Goal: Task Accomplishment & Management: Complete application form

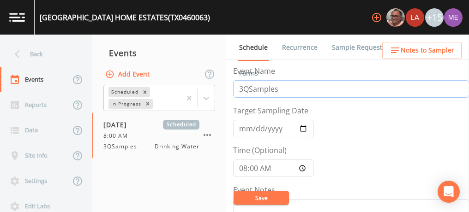
click at [242, 86] on input "3QSamples" at bounding box center [351, 89] width 236 height 18
type input "4QSamples"
click at [246, 127] on input "2025-07-16" at bounding box center [273, 129] width 81 height 18
type input "[DATE]"
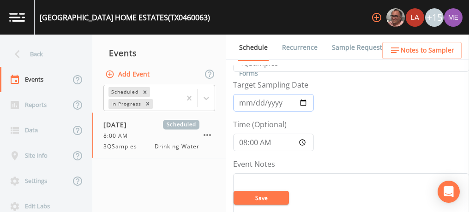
scroll to position [26, 0]
click at [244, 139] on input "08:00:00" at bounding box center [273, 142] width 81 height 18
type input "10:30"
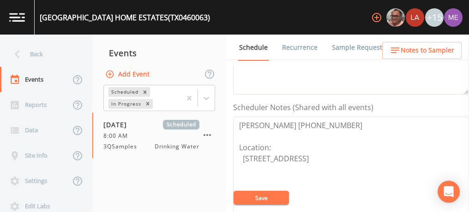
scroll to position [223, 0]
drag, startPoint x: 239, startPoint y: 121, endPoint x: 324, endPoint y: 121, distance: 85.0
click at [324, 121] on textarea "Josh Snow 512-801-0612 Location: 1272 Highview St, Canyon Lake, TX 78133" at bounding box center [351, 174] width 236 height 117
paste textarea "Ibran 737-392-2090"
type textarea "Ibran 737-392-2090 Location: 1272 Highview St, Canyon Lake, TX 78133"
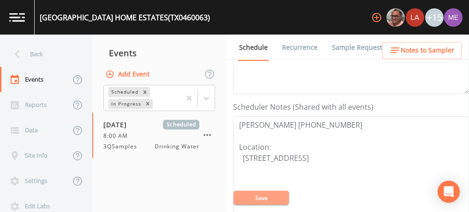
click at [281, 203] on button "Save" at bounding box center [261, 198] width 55 height 14
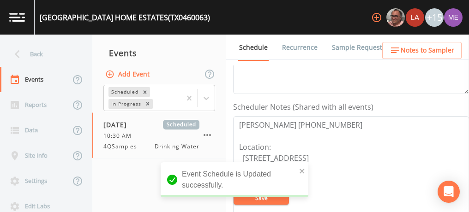
click at [444, 48] on span "Notes to Sampler" at bounding box center [428, 51] width 54 height 12
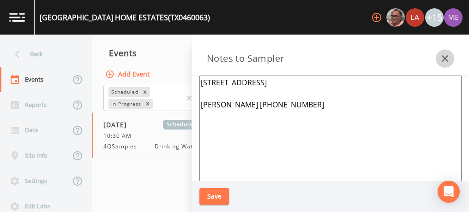
click at [441, 60] on icon "button" at bounding box center [445, 58] width 11 height 11
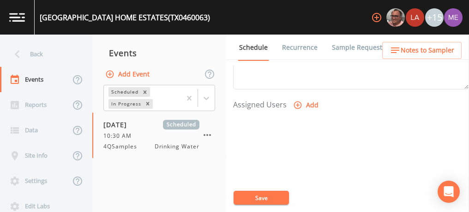
scroll to position [368, 0]
click at [295, 100] on icon "button" at bounding box center [298, 104] width 8 height 8
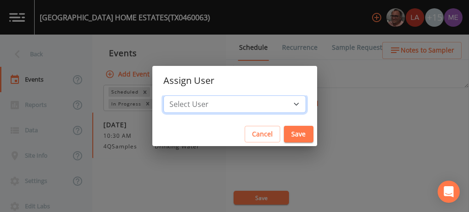
click at [282, 103] on select "Select User Mike Franklin Lauren Saenz Joshua gere Paul David Weber Zachary Eva…" at bounding box center [234, 105] width 143 height 18
select select "6518b6a0-c5fa-4d0f-8e3d-fc6e8623860b"
click at [177, 96] on select "Select User Mike Franklin Lauren Saenz Joshua gere Paul David Weber Zachary Eva…" at bounding box center [234, 105] width 143 height 18
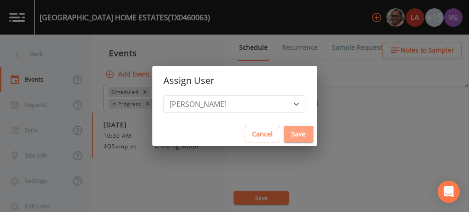
click at [284, 133] on button "Save" at bounding box center [299, 134] width 30 height 17
select select
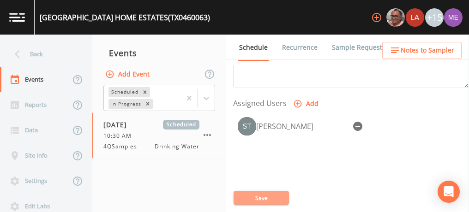
click at [251, 197] on button "Save" at bounding box center [261, 198] width 55 height 14
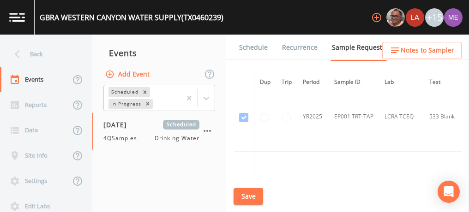
scroll to position [660, 0]
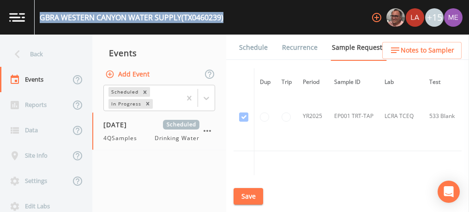
drag, startPoint x: 41, startPoint y: 18, endPoint x: 227, endPoint y: 22, distance: 186.2
click at [227, 22] on div "GBRA WESTERN CANYON WATER SUPPLY (TX0460239) +15" at bounding box center [234, 17] width 469 height 35
copy div "GBRA WESTERN CANYON WATER SUPPLY (TX0460239)"
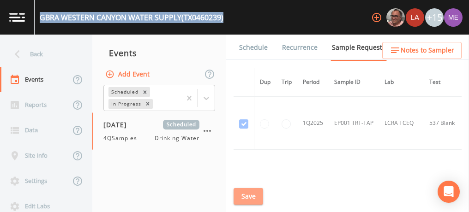
click at [241, 194] on button "Save" at bounding box center [249, 196] width 30 height 17
click at [259, 47] on link "Schedule" at bounding box center [253, 48] width 31 height 26
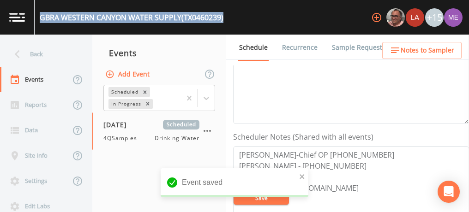
scroll to position [193, 0]
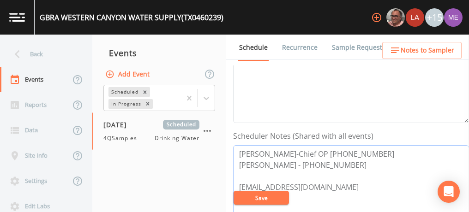
drag, startPoint x: 237, startPoint y: 151, endPoint x: 380, endPoint y: 149, distance: 142.7
click at [380, 149] on textarea "Travis Rohwedder-Chief OP 830-243-8856 Hunter Duncan - 830-560-6159 trohwedder@…" at bounding box center [351, 203] width 236 height 117
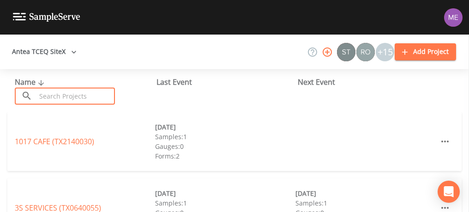
click at [105, 92] on input "text" at bounding box center [75, 96] width 79 height 17
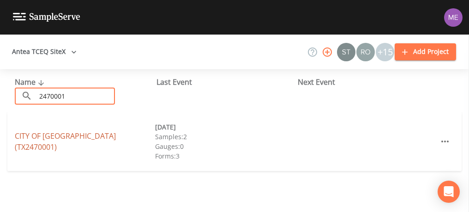
type input "2470001"
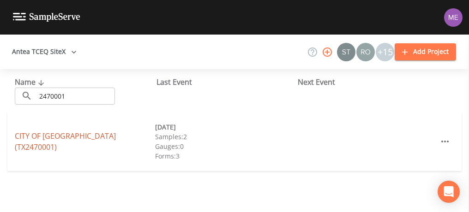
click at [91, 140] on link "CITY OF FLORESVILLE (TX2470001)" at bounding box center [65, 141] width 101 height 21
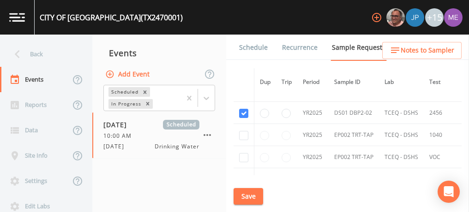
scroll to position [549, 0]
click at [243, 130] on input "checkbox" at bounding box center [243, 134] width 9 height 9
checkbox input "true"
click at [243, 152] on input "checkbox" at bounding box center [243, 156] width 9 height 9
checkbox input "true"
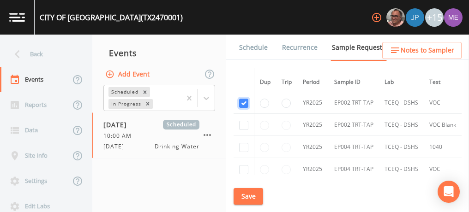
scroll to position [607, 0]
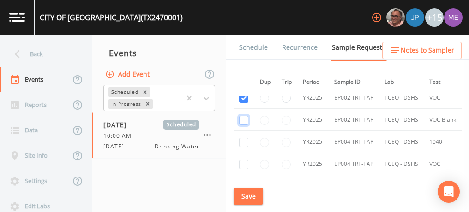
click at [244, 116] on input "checkbox" at bounding box center [243, 120] width 9 height 9
checkbox input "true"
click at [243, 138] on input "checkbox" at bounding box center [243, 142] width 9 height 9
checkbox input "true"
click at [245, 160] on input "checkbox" at bounding box center [243, 164] width 9 height 9
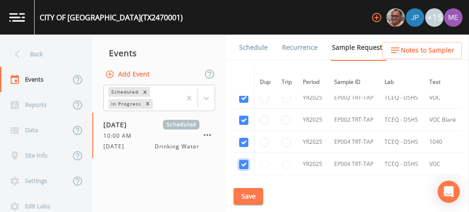
checkbox input "true"
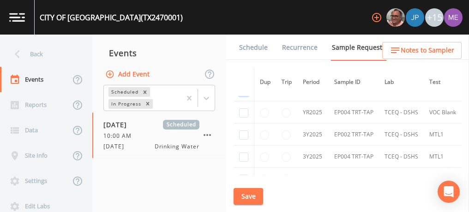
scroll to position [678, 0]
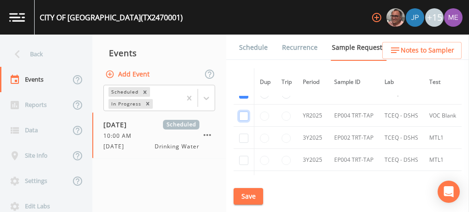
click at [244, 112] on input "checkbox" at bounding box center [243, 116] width 9 height 9
checkbox input "true"
click at [245, 134] on input "checkbox" at bounding box center [243, 138] width 9 height 9
checkbox input "true"
click at [244, 157] on input "checkbox" at bounding box center [243, 160] width 9 height 9
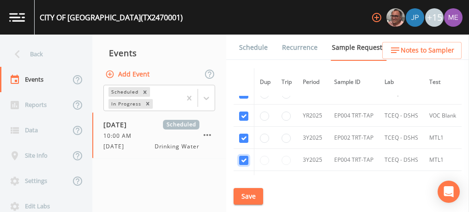
checkbox input "true"
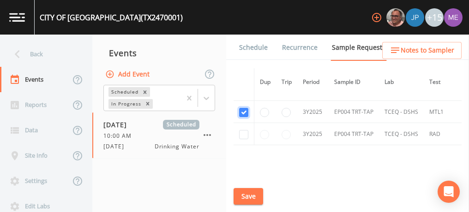
scroll to position [726, 0]
click at [245, 130] on input "checkbox" at bounding box center [243, 134] width 9 height 9
checkbox input "true"
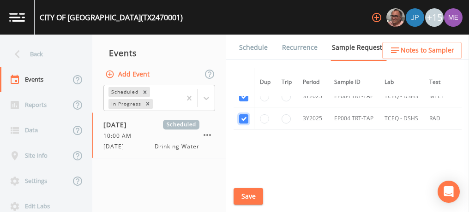
scroll to position [733, 0]
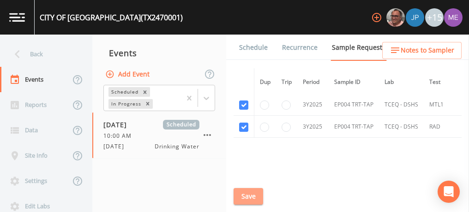
click at [248, 198] on button "Save" at bounding box center [249, 196] width 30 height 17
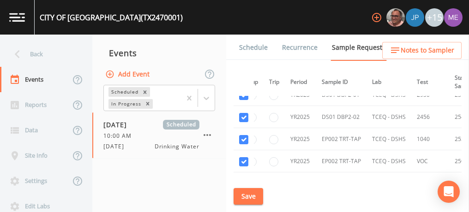
scroll to position [544, 12]
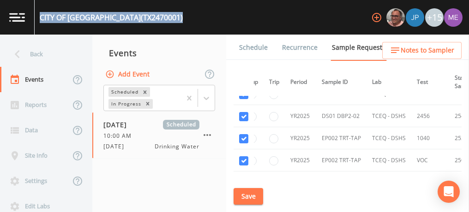
drag, startPoint x: 42, startPoint y: 18, endPoint x: 162, endPoint y: 19, distance: 120.1
click at [162, 19] on div "CITY OF FLORESVILLE (TX2470001) +15" at bounding box center [234, 17] width 469 height 35
copy div "CITY OF FLORESVILLE (TX2470001)"
click at [242, 196] on button "Save" at bounding box center [249, 196] width 30 height 17
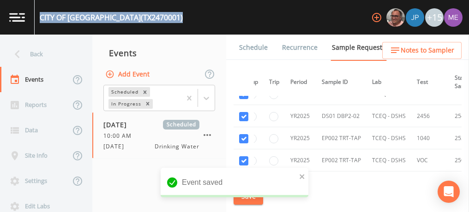
click at [248, 50] on link "Schedule" at bounding box center [253, 48] width 31 height 26
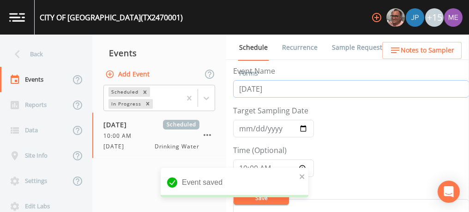
click at [275, 88] on input "2/11/2025" at bounding box center [351, 89] width 236 height 18
type input "2"
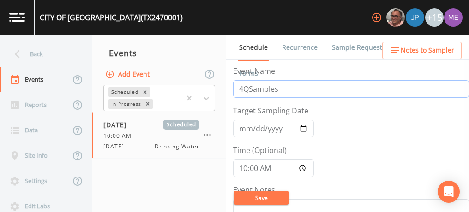
type input "4QSamples"
click at [242, 132] on input "2025-02-11" at bounding box center [273, 129] width 81 height 18
type input "2025-10-13"
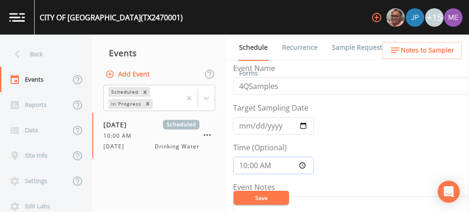
click at [243, 162] on input "10:00:00" at bounding box center [273, 166] width 81 height 18
type input "09:00"
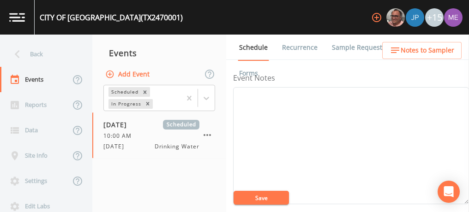
scroll to position [114, 0]
click at [260, 197] on button "Save" at bounding box center [261, 198] width 55 height 14
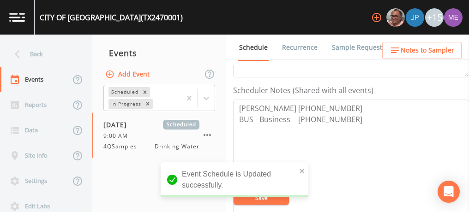
scroll to position [241, 0]
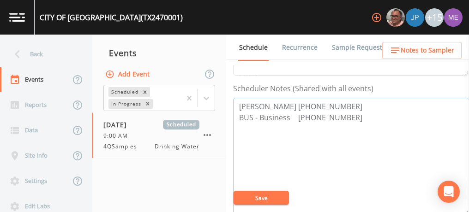
drag, startPoint x: 238, startPoint y: 105, endPoint x: 356, endPoint y: 103, distance: 117.3
click at [356, 103] on textarea "David Anuay 830-393-3105 BUS - Business 830-391-1847" at bounding box center [351, 156] width 236 height 117
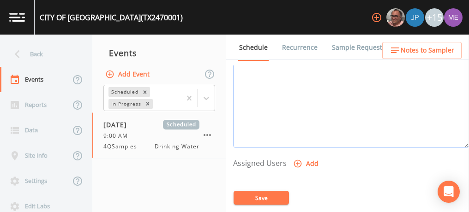
scroll to position [307, 0]
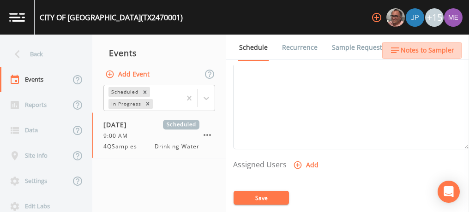
click at [409, 50] on span "Notes to Sampler" at bounding box center [428, 51] width 54 height 12
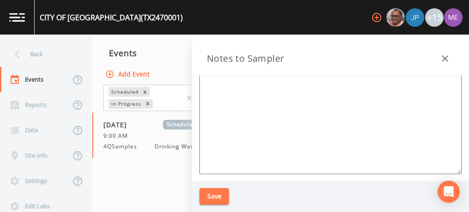
scroll to position [0, 0]
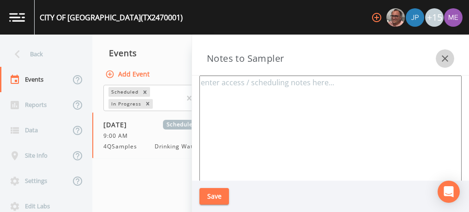
click at [444, 57] on icon "button" at bounding box center [445, 58] width 11 height 11
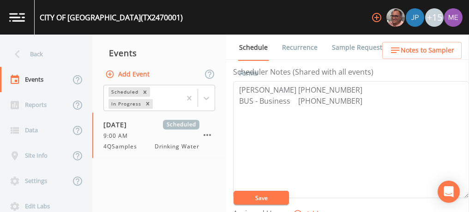
scroll to position [257, 0]
click at [354, 51] on link "Sample Requests" at bounding box center [359, 48] width 56 height 26
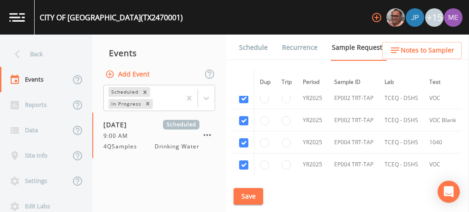
scroll to position [608, 0]
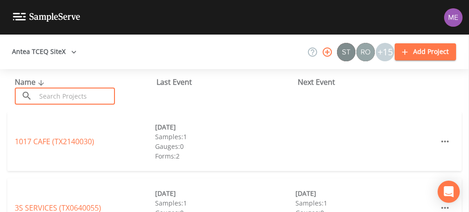
click at [96, 93] on input "text" at bounding box center [75, 96] width 79 height 17
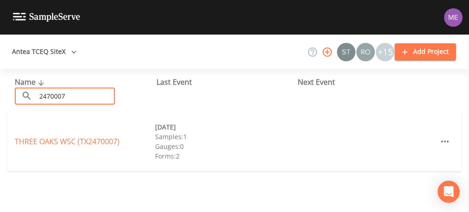
type input "2470007"
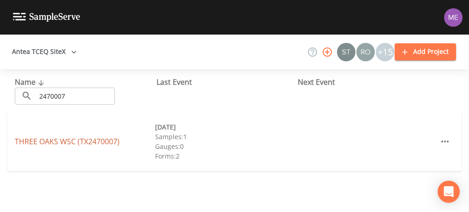
click at [81, 141] on link "THREE OAKS WSC (TX2470007)" at bounding box center [67, 142] width 105 height 10
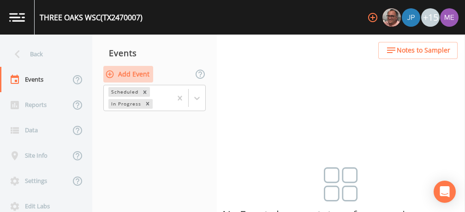
click at [125, 75] on button "Add Event" at bounding box center [128, 74] width 50 height 17
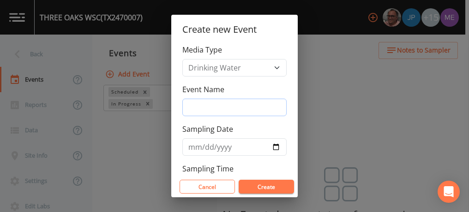
click at [196, 104] on input "Event Name" at bounding box center [234, 108] width 104 height 18
type input "4QSamples"
click at [202, 149] on input "2025-10-13" at bounding box center [234, 148] width 104 height 18
type input "[DATE]"
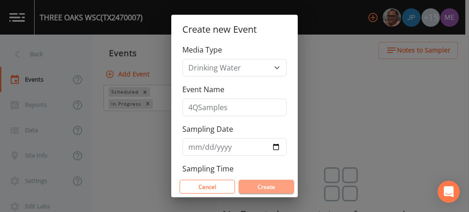
click at [280, 184] on button "Create" at bounding box center [266, 187] width 55 height 14
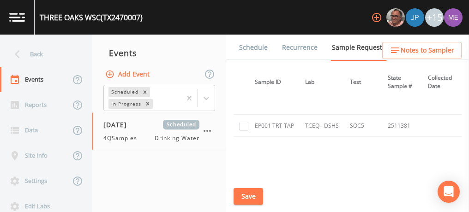
scroll to position [2089, 0]
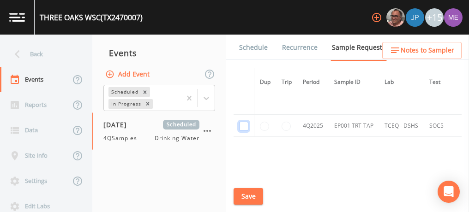
click at [241, 122] on input "checkbox" at bounding box center [243, 126] width 9 height 9
checkbox input "true"
click at [250, 195] on button "Save" at bounding box center [249, 196] width 30 height 17
click at [246, 47] on link "Schedule" at bounding box center [253, 48] width 31 height 26
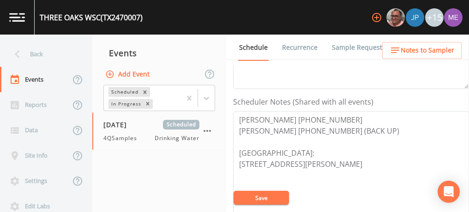
scroll to position [231, 0]
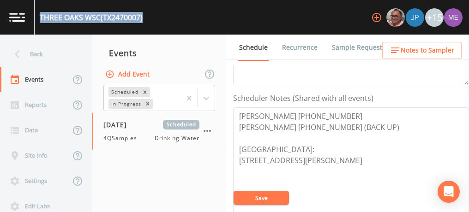
drag, startPoint x: 40, startPoint y: 18, endPoint x: 155, endPoint y: 19, distance: 115.0
click at [155, 19] on div "THREE OAKS WSC (TX2470007) +15" at bounding box center [234, 17] width 469 height 35
copy div "THREE OAKS WSC (TX2470007)"
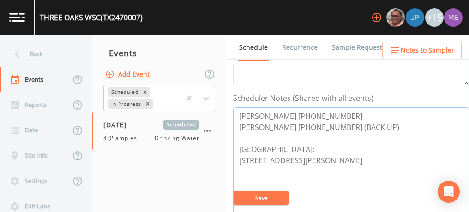
drag, startPoint x: 238, startPoint y: 112, endPoint x: 338, endPoint y: 110, distance: 99.8
click at [338, 110] on textarea "Tyler Ortmann 830-391-0615 JIM BURSKI 830-391-3562 (BACK UP) Meeting Point: 269…" at bounding box center [351, 166] width 236 height 117
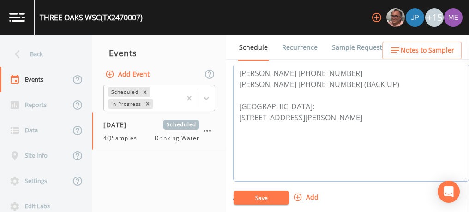
scroll to position [288, 0]
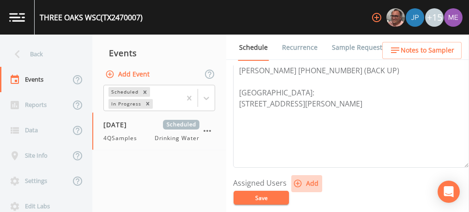
click at [295, 182] on icon "button" at bounding box center [297, 183] width 9 height 9
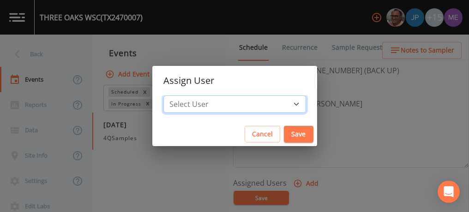
click at [284, 101] on select "Select User Mike Franklin Joshua gere Paul Lauren Saenz David Weber Zachary Eva…" at bounding box center [234, 105] width 143 height 18
select select "6518b6a0-c5fa-4d0f-8e3d-fc6e8623860b"
click at [177, 96] on select "Select User Mike Franklin Joshua gere Paul Lauren Saenz David Weber Zachary Eva…" at bounding box center [234, 105] width 143 height 18
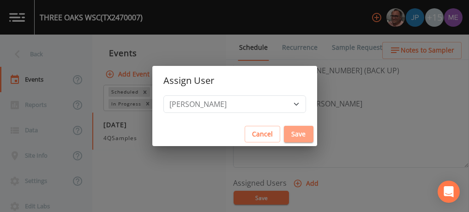
click at [288, 132] on button "Save" at bounding box center [299, 134] width 30 height 17
select select
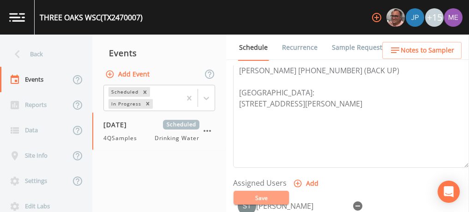
click at [262, 196] on button "Save" at bounding box center [261, 198] width 55 height 14
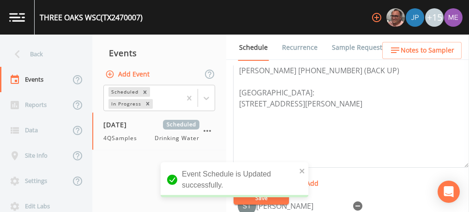
click at [427, 53] on span "Notes to Sampler" at bounding box center [428, 51] width 54 height 12
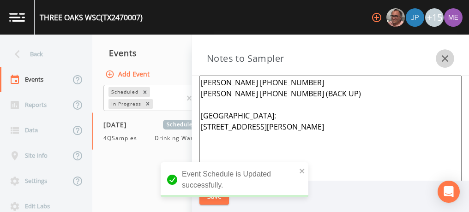
click at [444, 59] on icon "button" at bounding box center [445, 58] width 6 height 6
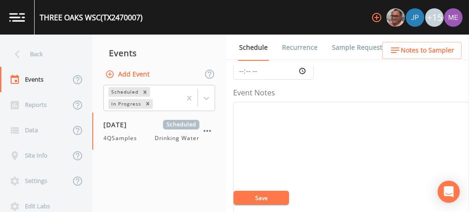
scroll to position [97, 0]
click at [368, 136] on textarea "Event Notes" at bounding box center [351, 161] width 236 height 117
type textarea "confirmed with tyler 10/10"
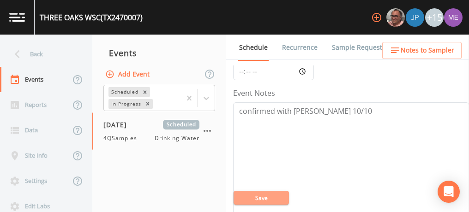
click at [279, 197] on button "Save" at bounding box center [261, 198] width 55 height 14
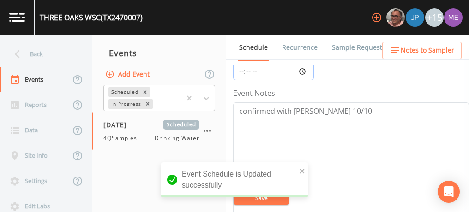
click at [243, 69] on input "Time (Optional)" at bounding box center [273, 72] width 81 height 18
type input "09:00"
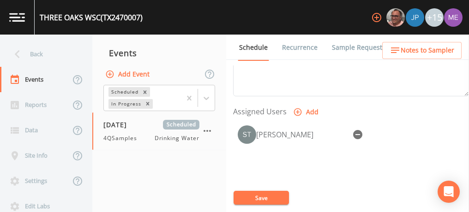
scroll to position [368, 0]
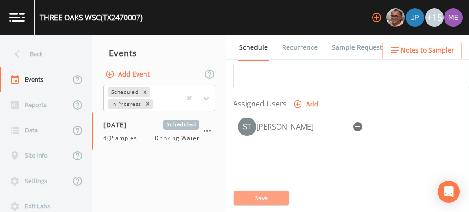
click at [260, 199] on button "Save" at bounding box center [261, 198] width 55 height 14
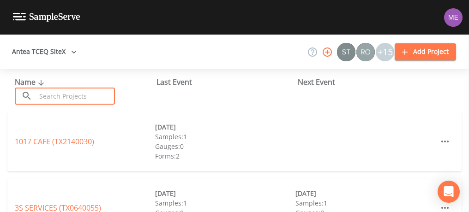
click at [88, 94] on input "text" at bounding box center [75, 96] width 79 height 17
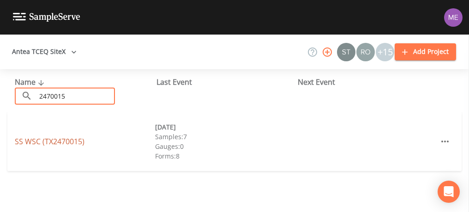
type input "2470015"
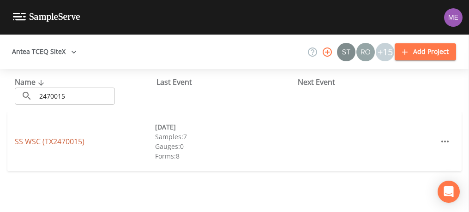
click at [61, 139] on link "SS WSC (TX2470015)" at bounding box center [50, 142] width 70 height 10
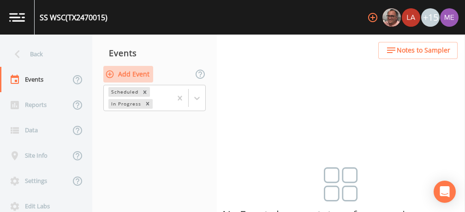
click at [138, 74] on button "Add Event" at bounding box center [128, 74] width 50 height 17
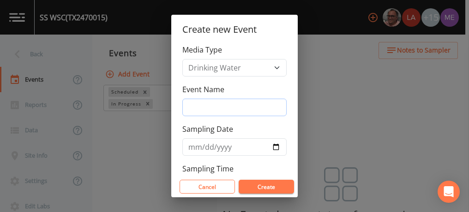
click at [196, 101] on input "Event Name" at bounding box center [234, 108] width 104 height 18
type input "4QSamples"
type input "[DATE]"
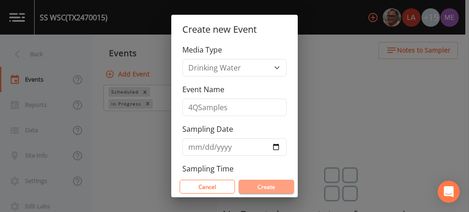
click at [254, 183] on button "Create" at bounding box center [266, 187] width 55 height 14
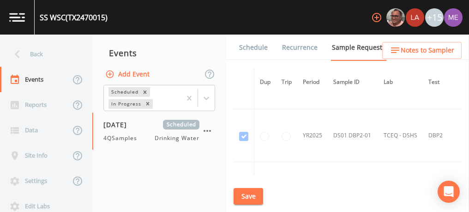
click at [354, 133] on td "DS01 DBP2-01" at bounding box center [353, 135] width 50 height 53
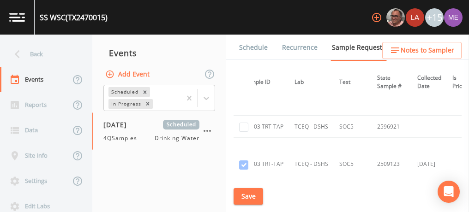
scroll to position [1468, 89]
click at [242, 123] on input "checkbox" at bounding box center [243, 126] width 9 height 9
checkbox input "true"
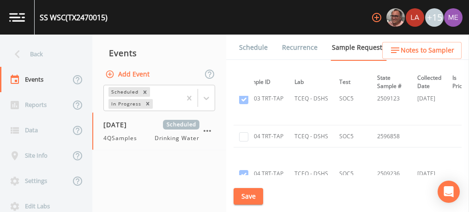
scroll to position [1532, 89]
click at [244, 133] on input "checkbox" at bounding box center [243, 137] width 9 height 9
checkbox input "true"
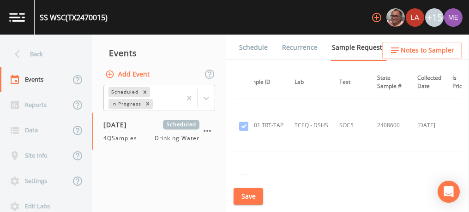
scroll to position [687, 89]
click at [252, 197] on button "Save" at bounding box center [249, 196] width 30 height 17
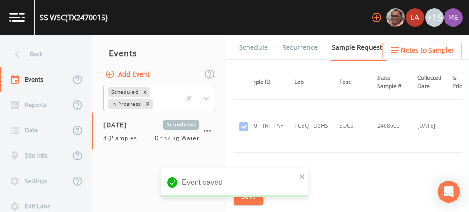
click at [260, 45] on link "Schedule" at bounding box center [253, 48] width 31 height 26
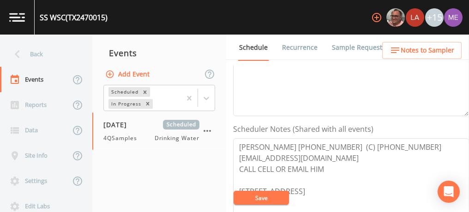
scroll to position [202, 0]
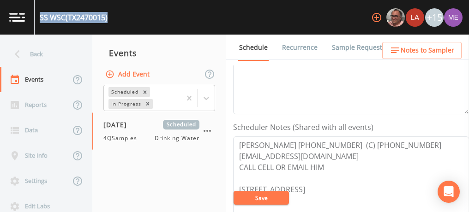
drag, startPoint x: 40, startPoint y: 18, endPoint x: 109, endPoint y: 18, distance: 69.3
click at [108, 18] on div "SS WSC (TX2470015)" at bounding box center [74, 17] width 68 height 11
copy div "SS WSC (TX2470015)"
drag, startPoint x: 236, startPoint y: 143, endPoint x: 468, endPoint y: 126, distance: 232.4
click at [468, 126] on div "Event Name 4QSamples Target Sampling Date 2025-10-14 Time (Optional) Event Note…" at bounding box center [351, 139] width 236 height 147
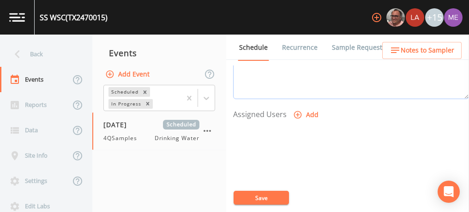
scroll to position [359, 0]
click at [298, 109] on icon "button" at bounding box center [297, 113] width 9 height 9
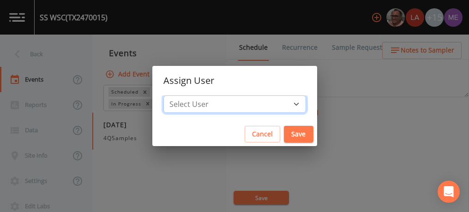
click at [282, 106] on select "Select User Mike Franklin Lauren Saenz Joshua gere Paul David Weber Zachary Eva…" at bounding box center [234, 105] width 143 height 18
select select "6518b6a0-c5fa-4d0f-8e3d-fc6e8623860b"
click at [177, 96] on select "Select User Mike Franklin Lauren Saenz Joshua gere Paul David Weber Zachary Eva…" at bounding box center [234, 105] width 143 height 18
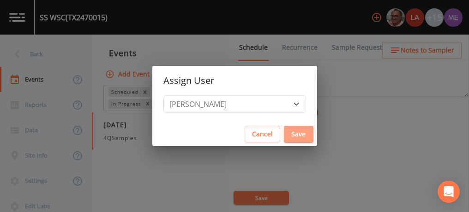
click at [284, 132] on button "Save" at bounding box center [299, 134] width 30 height 17
select select
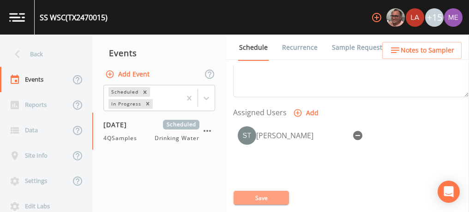
click at [254, 199] on button "Save" at bounding box center [261, 198] width 55 height 14
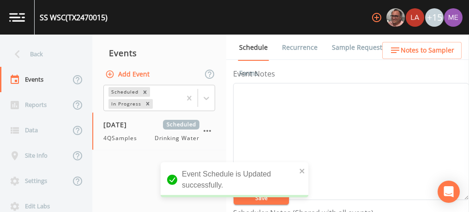
scroll to position [116, 0]
click at [343, 118] on textarea "Event Notes" at bounding box center [351, 142] width 236 height 117
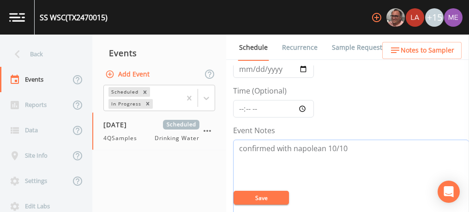
scroll to position [59, 0]
type textarea "confirmed with napolean 10/10"
click at [241, 109] on input "Time (Optional)" at bounding box center [273, 110] width 81 height 18
type input "11:15"
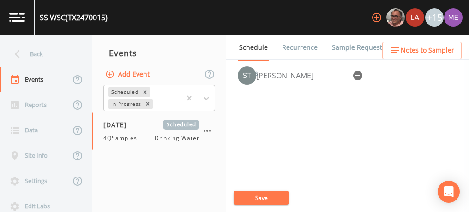
scroll to position [419, 0]
click at [260, 196] on button "Save" at bounding box center [261, 198] width 55 height 14
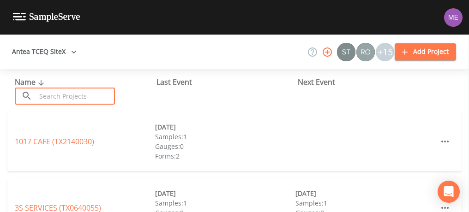
click at [103, 99] on input "text" at bounding box center [75, 96] width 79 height 17
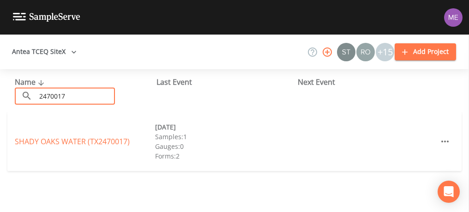
type input "2470017"
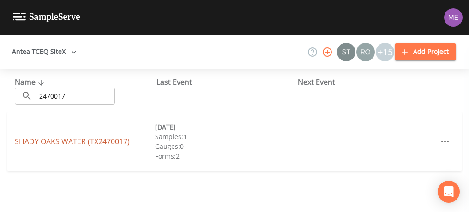
click at [78, 142] on link "[GEOGRAPHIC_DATA] (TX2470017)" at bounding box center [72, 142] width 115 height 10
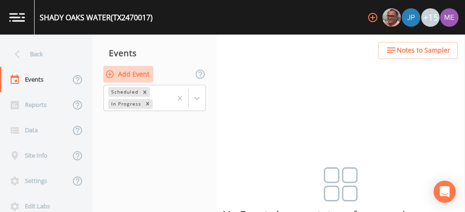
click at [129, 74] on button "Add Event" at bounding box center [128, 74] width 50 height 17
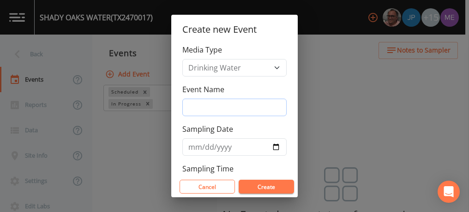
click at [202, 104] on input "Event Name" at bounding box center [234, 108] width 104 height 18
type input "4QSamples"
type input "[DATE]"
click at [264, 188] on button "Create" at bounding box center [266, 187] width 55 height 14
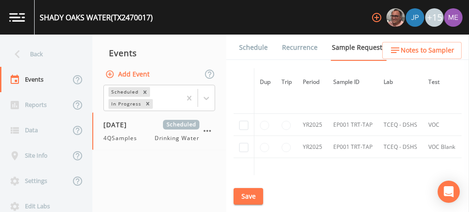
scroll to position [659, 0]
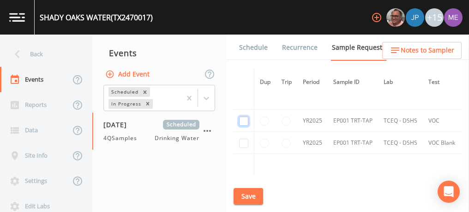
click at [244, 117] on input "checkbox" at bounding box center [243, 121] width 9 height 9
checkbox input "true"
click at [245, 144] on input "checkbox" at bounding box center [243, 143] width 9 height 9
checkbox input "true"
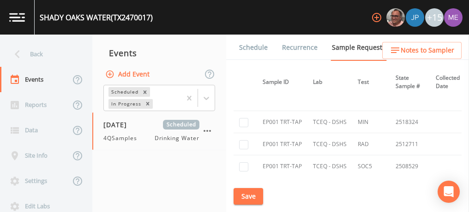
scroll to position [762, 71]
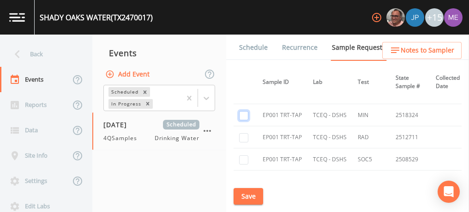
click at [245, 111] on input "checkbox" at bounding box center [243, 115] width 9 height 9
checkbox input "true"
click at [244, 133] on input "checkbox" at bounding box center [243, 137] width 9 height 9
checkbox input "true"
click at [244, 156] on input "checkbox" at bounding box center [243, 160] width 9 height 9
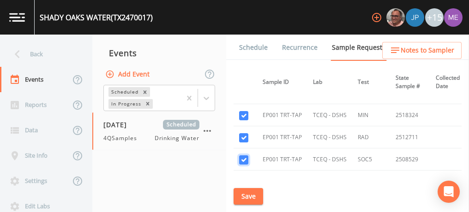
checkbox input "true"
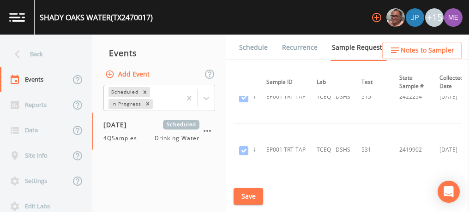
scroll to position [584, 67]
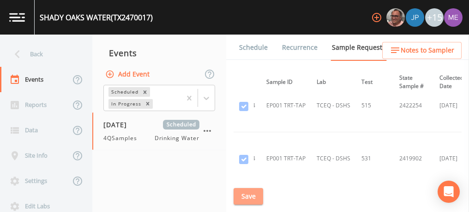
click at [247, 197] on button "Save" at bounding box center [249, 196] width 30 height 17
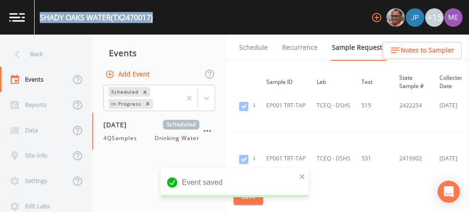
drag, startPoint x: 39, startPoint y: 14, endPoint x: 154, endPoint y: 18, distance: 115.5
click at [153, 18] on div "[GEOGRAPHIC_DATA] (TX2470017)" at bounding box center [94, 17] width 118 height 35
copy div "[GEOGRAPHIC_DATA] (TX2470017)"
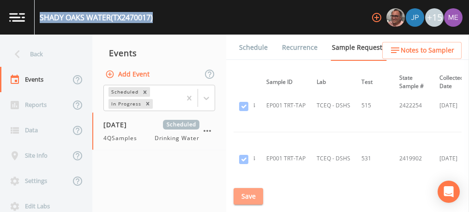
click at [247, 200] on button "Save" at bounding box center [249, 196] width 30 height 17
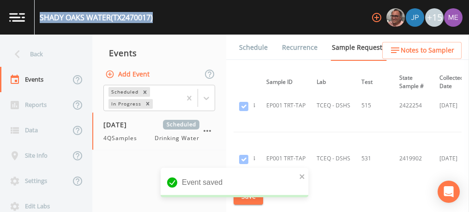
click at [257, 48] on link "Schedule" at bounding box center [253, 48] width 31 height 26
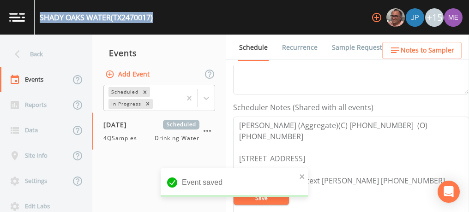
scroll to position [223, 0]
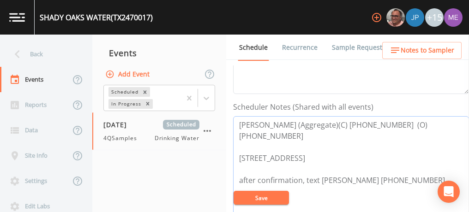
drag, startPoint x: 238, startPoint y: 123, endPoint x: 469, endPoint y: 108, distance: 231.4
click at [469, 108] on div "Back Events Reports Data Site Info Settings Edit Labs Help Mobile App Training …" at bounding box center [234, 124] width 469 height 178
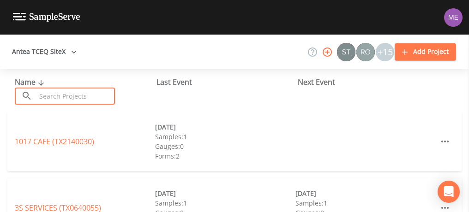
click at [103, 95] on input "text" at bounding box center [75, 96] width 79 height 17
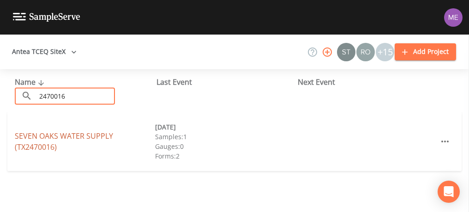
type input "2470016"
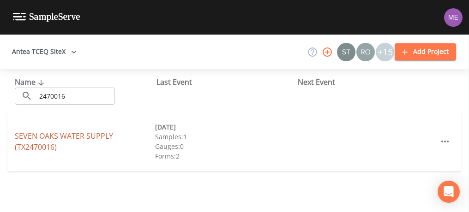
click at [102, 135] on link "SEVEN OAKS WATER SUPPLY (TX2470016)" at bounding box center [64, 141] width 98 height 21
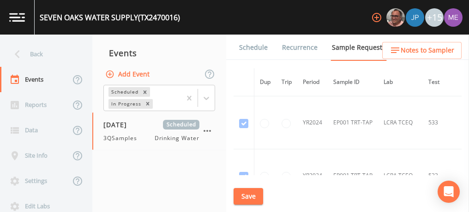
click at [257, 47] on link "Schedule" at bounding box center [253, 48] width 31 height 26
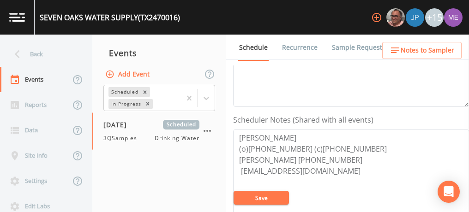
scroll to position [212, 0]
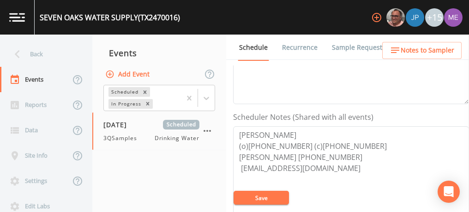
click at [333, 48] on link "Sample Requests" at bounding box center [359, 48] width 56 height 26
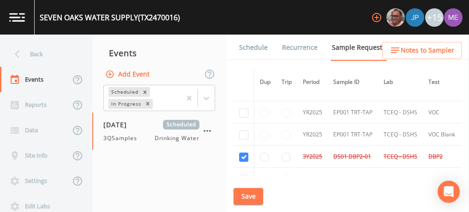
scroll to position [785, 0]
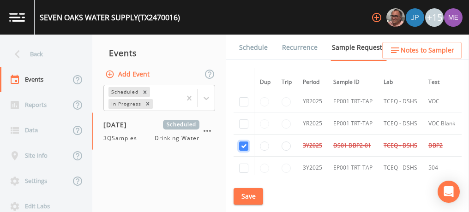
click at [244, 142] on input "checkbox" at bounding box center [243, 146] width 9 height 9
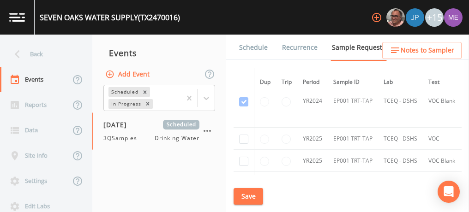
scroll to position [750, 0]
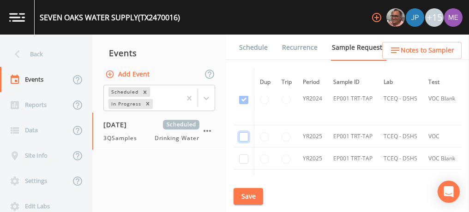
click at [244, 133] on input "checkbox" at bounding box center [243, 137] width 9 height 9
checkbox input "true"
click at [243, 155] on input "checkbox" at bounding box center [243, 159] width 9 height 9
checkbox input "true"
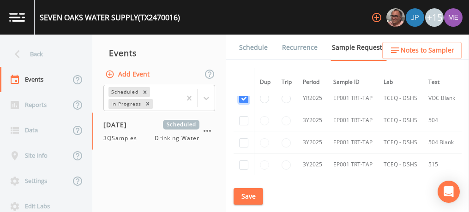
scroll to position [811, 0]
click at [244, 116] on input "checkbox" at bounding box center [243, 120] width 9 height 9
checkbox input "true"
click at [244, 139] on input "checkbox" at bounding box center [243, 142] width 9 height 9
checkbox input "true"
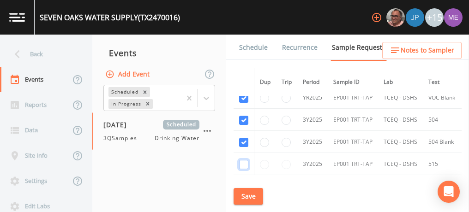
click at [243, 160] on input "checkbox" at bounding box center [243, 164] width 9 height 9
checkbox input "true"
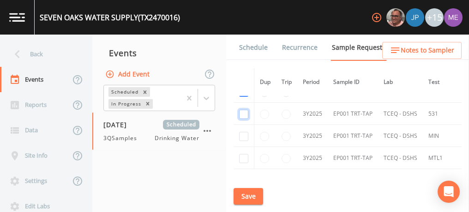
click at [245, 110] on input "checkbox" at bounding box center [243, 114] width 9 height 9
checkbox input "true"
click at [246, 132] on input "checkbox" at bounding box center [243, 136] width 9 height 9
checkbox input "true"
click at [244, 154] on input "checkbox" at bounding box center [243, 158] width 9 height 9
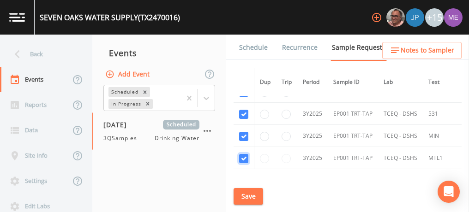
checkbox input "true"
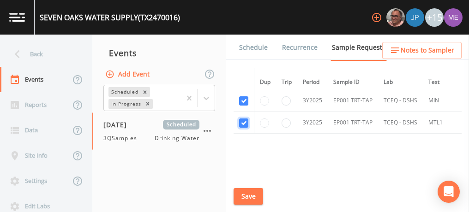
scroll to position [948, 0]
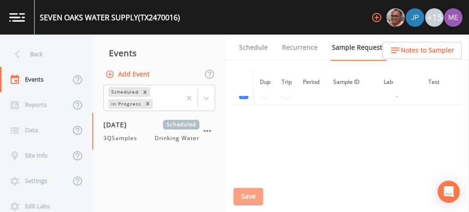
click at [245, 195] on button "Save" at bounding box center [249, 196] width 30 height 17
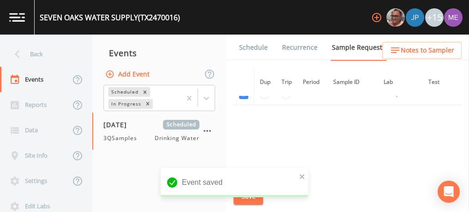
click at [264, 45] on link "Schedule" at bounding box center [253, 48] width 31 height 26
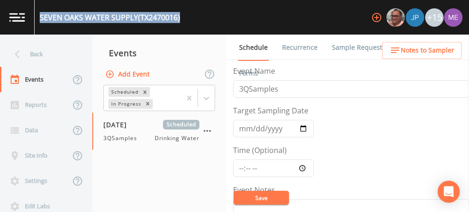
drag, startPoint x: 40, startPoint y: 19, endPoint x: 185, endPoint y: 26, distance: 145.2
click at [185, 26] on div "SEVEN OAKS WATER SUPPLY (TX2470016) +15" at bounding box center [234, 17] width 469 height 35
copy div "SEVEN OAKS WATER SUPPLY (TX2470016)"
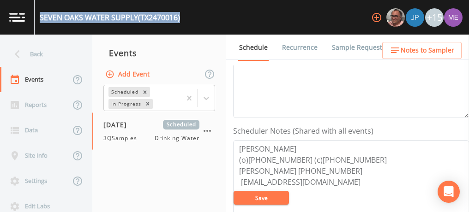
scroll to position [218, 0]
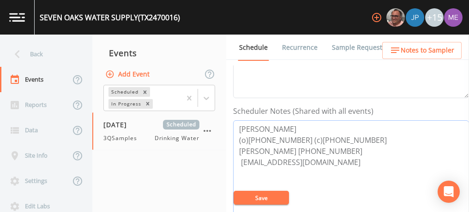
drag, startPoint x: 240, startPoint y: 127, endPoint x: 357, endPoint y: 137, distance: 117.7
click at [357, 137] on textarea "DAVID WALLACE (o)210-478-2304 (c)830-660-4765 CINDY WALLACE 830-660-6933 watert…" at bounding box center [351, 179] width 236 height 117
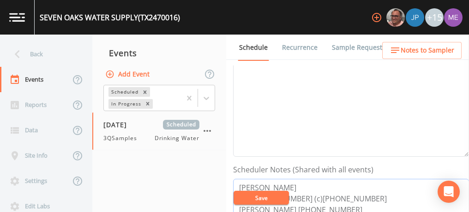
scroll to position [139, 0]
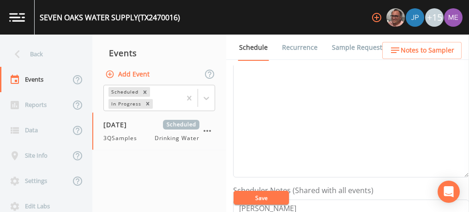
click at [353, 49] on link "Sample Requests" at bounding box center [359, 48] width 56 height 26
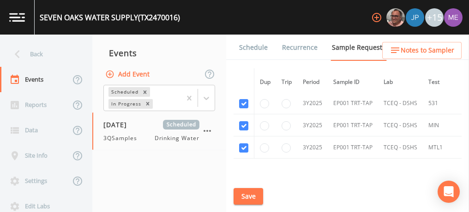
scroll to position [920, 0]
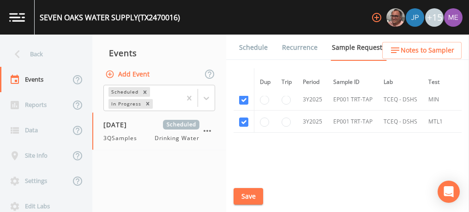
click at [251, 46] on link "Schedule" at bounding box center [253, 48] width 31 height 26
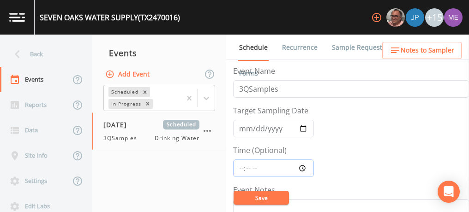
click at [238, 166] on input "Time (Optional)" at bounding box center [273, 169] width 81 height 18
type input "12:30"
click at [242, 89] on input "3QSamples" at bounding box center [351, 89] width 236 height 18
type input "4QSamples"
click at [243, 127] on input "2025-08-11" at bounding box center [273, 129] width 81 height 18
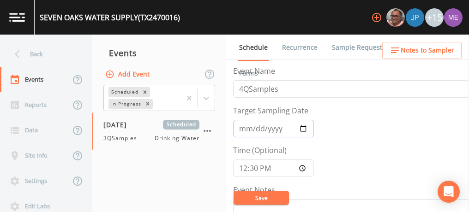
click at [254, 127] on input "2025-10-10" at bounding box center [273, 129] width 81 height 18
type input "2025-10-14"
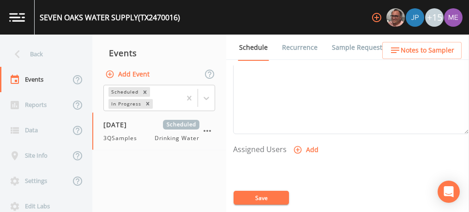
scroll to position [323, 0]
click at [299, 145] on icon "button" at bounding box center [297, 148] width 9 height 9
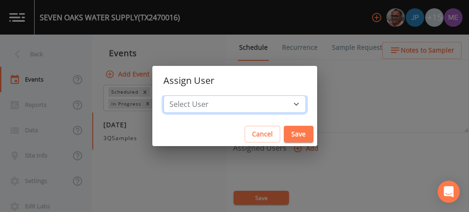
click at [279, 103] on select "Select User Mike Franklin Joshua gere Paul Lauren Saenz David Weber Zachary Eva…" at bounding box center [234, 105] width 143 height 18
select select "6518b6a0-c5fa-4d0f-8e3d-fc6e8623860b"
click at [177, 96] on select "Select User [PERSON_NAME] [PERSON_NAME] [PERSON_NAME] [PERSON_NAME] [PERSON_NAM…" at bounding box center [234, 105] width 143 height 18
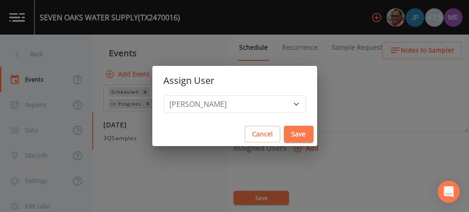
click at [284, 137] on button "Save" at bounding box center [299, 134] width 30 height 17
select select
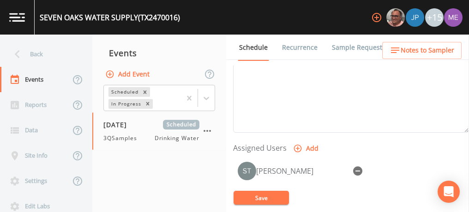
click at [268, 199] on button "Save" at bounding box center [261, 198] width 55 height 14
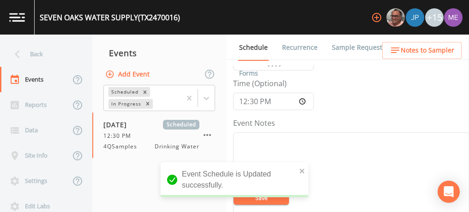
scroll to position [109, 0]
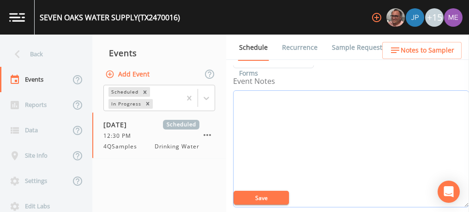
click at [364, 97] on textarea "Event Notes" at bounding box center [351, 149] width 236 height 117
type textarea "CONFIRMED WITH DAVID 10/10"
click at [278, 196] on button "Save" at bounding box center [261, 198] width 55 height 14
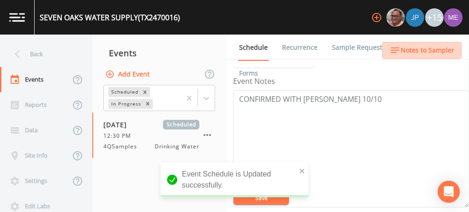
click at [440, 48] on span "Notes to Sampler" at bounding box center [428, 51] width 54 height 12
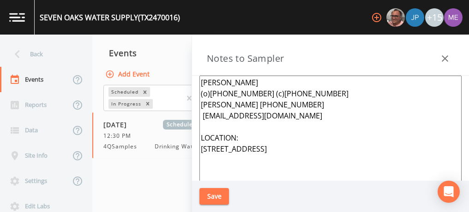
click at [200, 79] on textarea "DAVID WALLACE (o)210-478-2304 (c)830-660-4765 CINDY WALLACE 830-660-6933 watert…" at bounding box center [330, 188] width 262 height 224
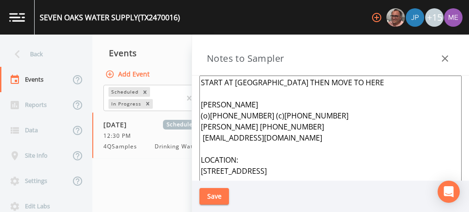
type textarea "START AT CREEKWOOD ESTATES THEN MOVE TO HERE DAVID WALLACE (o)210-478-2304 (c)8…"
click at [208, 196] on button "Save" at bounding box center [214, 196] width 30 height 17
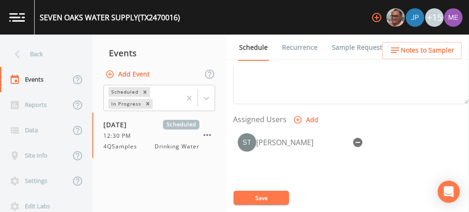
scroll to position [353, 0]
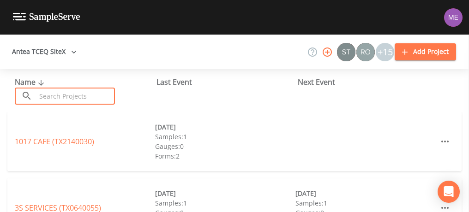
click at [86, 97] on input "text" at bounding box center [75, 96] width 79 height 17
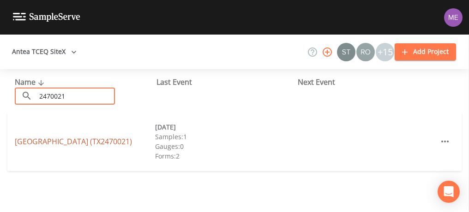
type input "2470021"
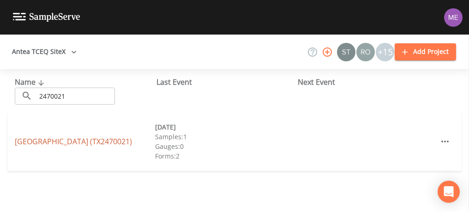
click at [85, 145] on link "CREEKWOOD ESTATES (TX2470021)" at bounding box center [73, 142] width 117 height 10
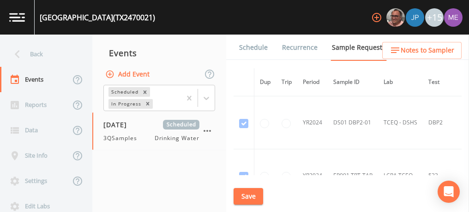
click at [250, 44] on link "Schedule" at bounding box center [253, 48] width 31 height 26
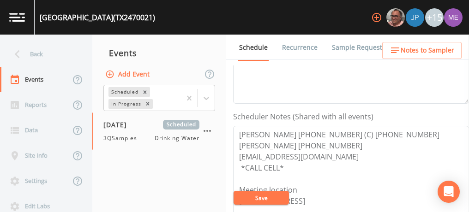
scroll to position [215, 0]
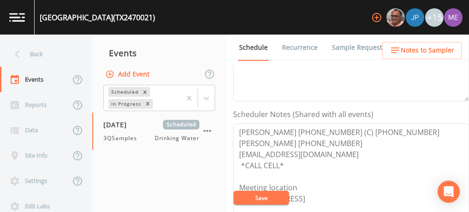
click at [351, 46] on link "Sample Requests" at bounding box center [359, 48] width 56 height 26
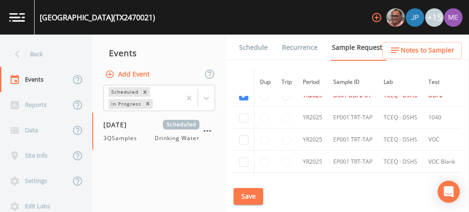
scroll to position [1120, 0]
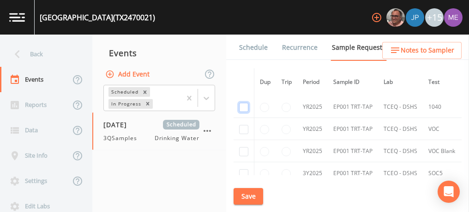
click at [244, 103] on input "checkbox" at bounding box center [243, 107] width 9 height 9
checkbox input "true"
click at [244, 125] on input "checkbox" at bounding box center [243, 129] width 9 height 9
checkbox input "true"
click at [244, 147] on input "checkbox" at bounding box center [243, 151] width 9 height 9
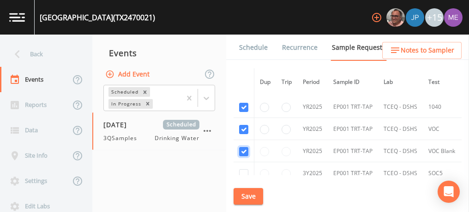
checkbox input "true"
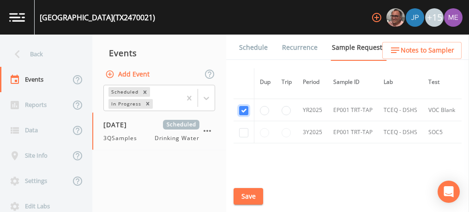
scroll to position [1173, 0]
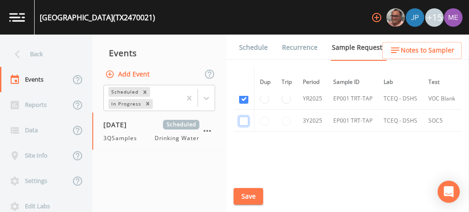
click at [243, 117] on input "checkbox" at bounding box center [243, 121] width 9 height 9
checkbox input "true"
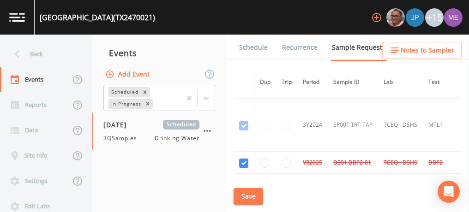
scroll to position [1049, 0]
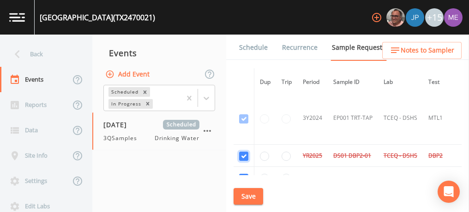
click at [244, 152] on input "checkbox" at bounding box center [243, 156] width 9 height 9
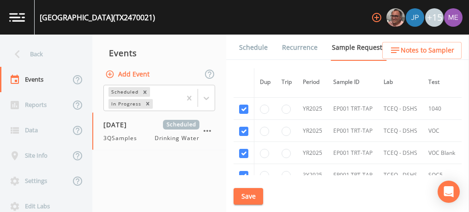
scroll to position [1098, 0]
click at [244, 198] on button "Save" at bounding box center [249, 196] width 30 height 17
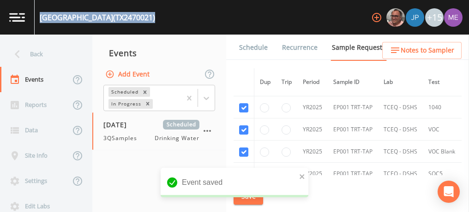
drag, startPoint x: 40, startPoint y: 16, endPoint x: 163, endPoint y: 26, distance: 123.7
click at [163, 26] on div "CREEKWOOD ESTATES (TX2470021) +15" at bounding box center [234, 17] width 469 height 35
copy div "CREEKWOOD ESTATES (TX2470021)"
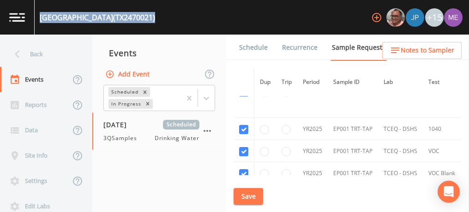
scroll to position [1098, 0]
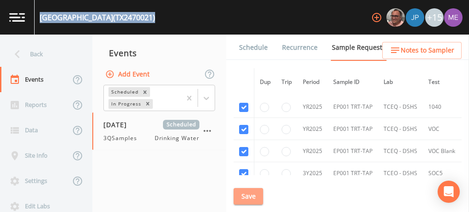
click at [244, 197] on button "Save" at bounding box center [249, 196] width 30 height 17
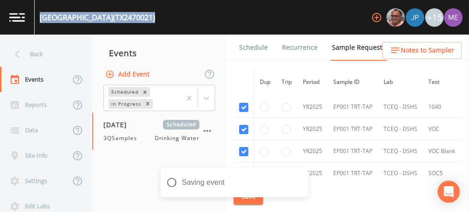
click at [256, 48] on link "Schedule" at bounding box center [253, 48] width 31 height 26
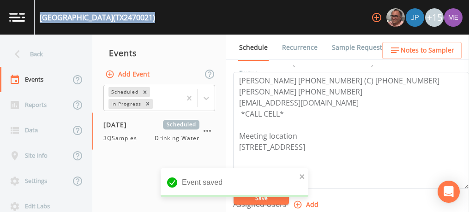
scroll to position [267, 0]
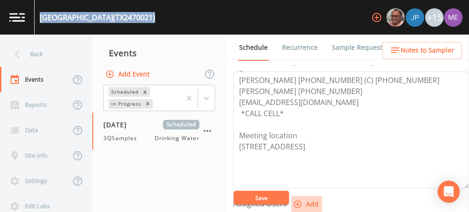
click at [297, 201] on icon "button" at bounding box center [297, 204] width 9 height 9
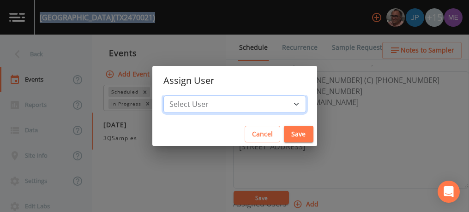
click at [283, 103] on select "Select User Mike Franklin Joshua gere Paul Lauren Saenz David Weber Zachary Eva…" at bounding box center [234, 105] width 143 height 18
select select "6518b6a0-c5fa-4d0f-8e3d-fc6e8623860b"
click at [177, 96] on select "Select User Mike Franklin Joshua gere Paul Lauren Saenz David Weber Zachary Eva…" at bounding box center [234, 105] width 143 height 18
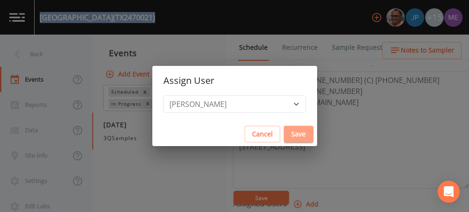
click at [284, 133] on button "Save" at bounding box center [299, 134] width 30 height 17
select select
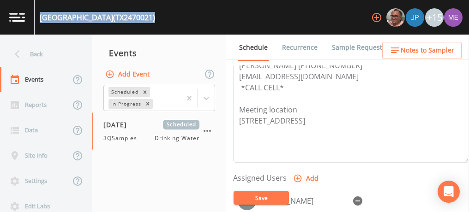
scroll to position [341, 0]
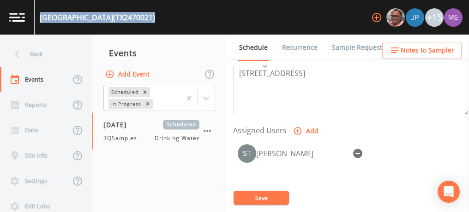
click at [258, 195] on button "Save" at bounding box center [261, 198] width 55 height 14
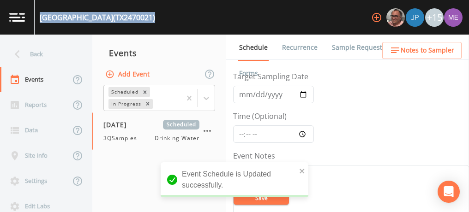
scroll to position [0, 0]
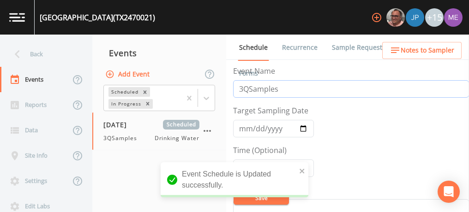
click at [243, 90] on input "3QSamples" at bounding box center [351, 89] width 236 height 18
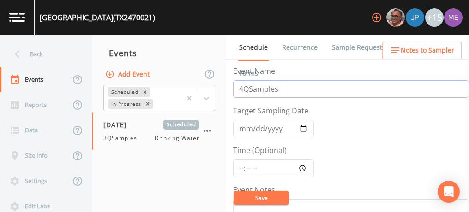
type input "4QSamples"
click at [239, 129] on input "2025-08-11" at bounding box center [273, 129] width 81 height 18
type input "2025-10-14"
click at [241, 168] on input "Time (Optional)" at bounding box center [273, 169] width 81 height 18
type input "12:30"
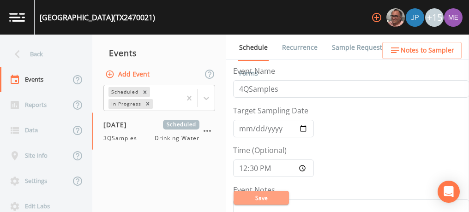
click at [263, 198] on button "Save" at bounding box center [261, 198] width 55 height 14
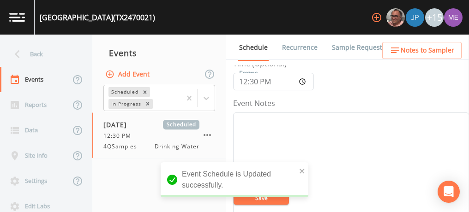
scroll to position [88, 0]
click at [384, 138] on textarea "Event Notes" at bounding box center [351, 170] width 236 height 117
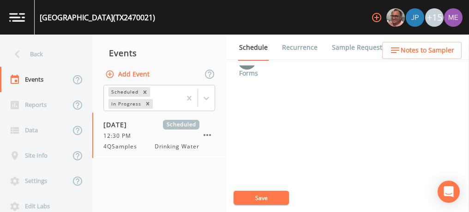
scroll to position [436, 0]
type textarea "confirmed with david 10/10"
click at [261, 200] on button "Save" at bounding box center [261, 198] width 55 height 14
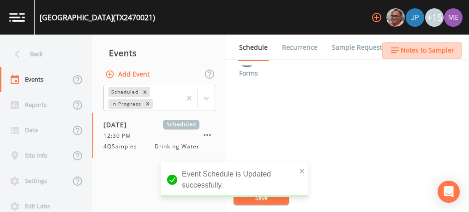
click at [416, 47] on span "Notes to Sampler" at bounding box center [428, 51] width 54 height 12
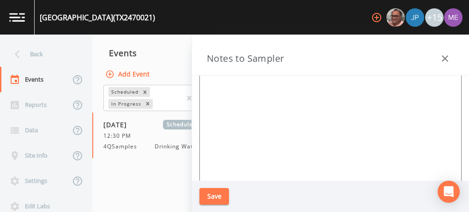
scroll to position [126, 0]
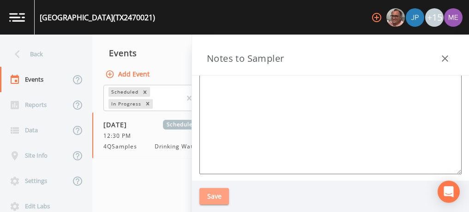
click at [211, 199] on button "Save" at bounding box center [214, 196] width 30 height 17
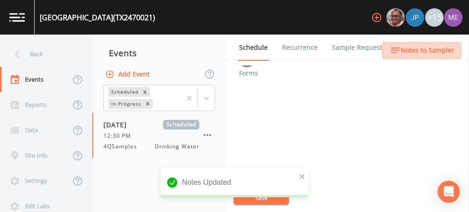
click at [411, 51] on span "Notes to Sampler" at bounding box center [428, 51] width 54 height 12
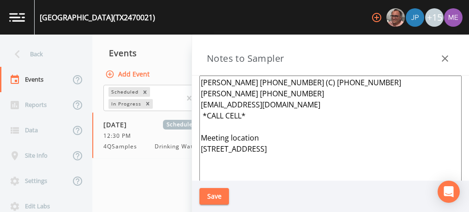
click at [200, 80] on textarea "David Wallace 210-478-2304 (C) 830-660-4765 Cindy Wallace 830-660-6933 watertex…" at bounding box center [330, 188] width 262 height 224
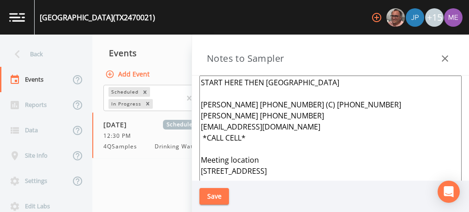
type textarea "START HERE THEN SEVEN OAKS David Wallace 210-478-2304 (C) 830-660-4765 Cindy Wa…"
click at [213, 192] on button "Save" at bounding box center [214, 196] width 30 height 17
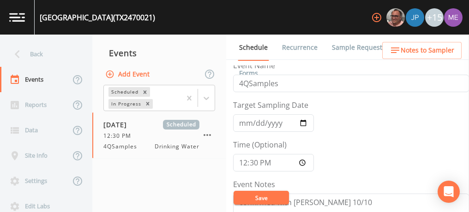
scroll to position [0, 0]
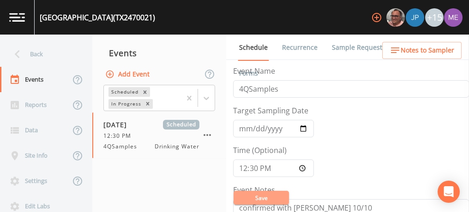
click at [259, 196] on button "Save" at bounding box center [261, 198] width 55 height 14
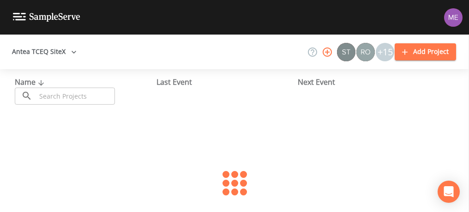
click at [100, 98] on input "text" at bounding box center [75, 96] width 79 height 17
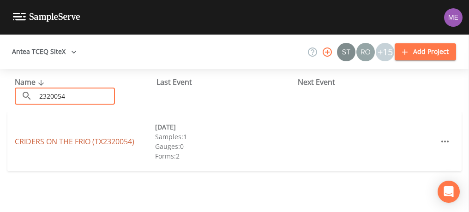
type input "2320054"
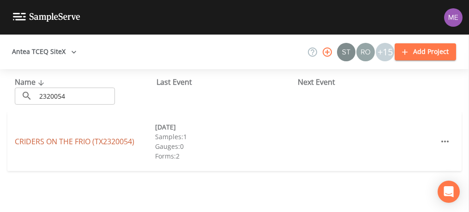
click at [85, 140] on link "CRIDERS ON THE FRIO (TX2320054)" at bounding box center [75, 142] width 120 height 10
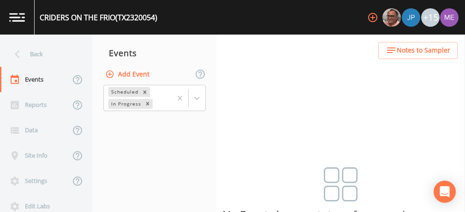
click at [133, 73] on button "Add Event" at bounding box center [128, 74] width 50 height 17
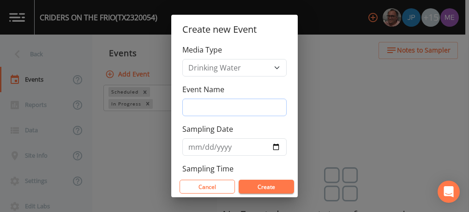
click at [193, 106] on input "Event Name" at bounding box center [234, 108] width 104 height 18
type input "4QSamples"
click at [206, 148] on input "[DATE]" at bounding box center [234, 148] width 104 height 18
type input "[DATE]"
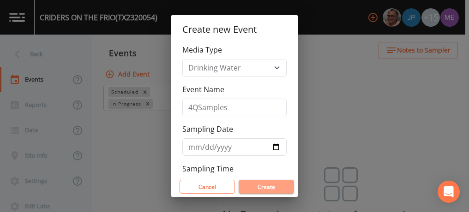
click at [253, 182] on button "Create" at bounding box center [266, 187] width 55 height 14
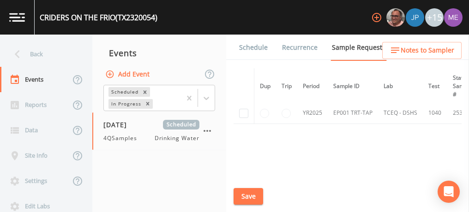
scroll to position [102, 0]
click at [243, 119] on input "checkbox" at bounding box center [243, 120] width 9 height 9
checkbox input "true"
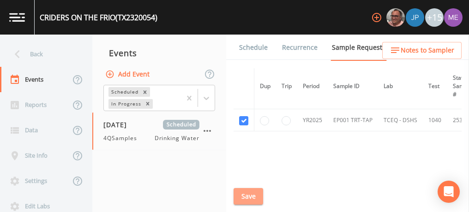
click at [259, 197] on button "Save" at bounding box center [249, 196] width 30 height 17
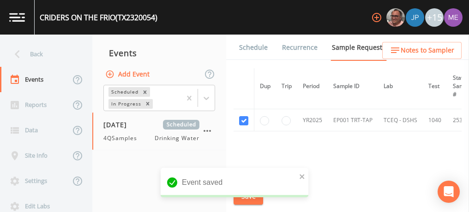
click at [251, 49] on link "Schedule" at bounding box center [253, 48] width 31 height 26
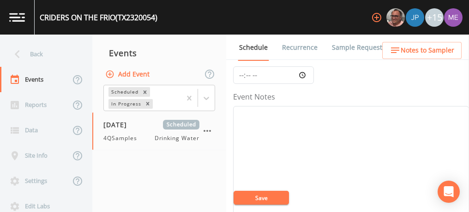
scroll to position [79, 0]
click at [239, 86] on input "Time (Optional)" at bounding box center [273, 89] width 81 height 18
type input "09:00"
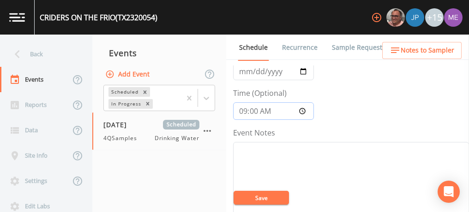
scroll to position [55, 0]
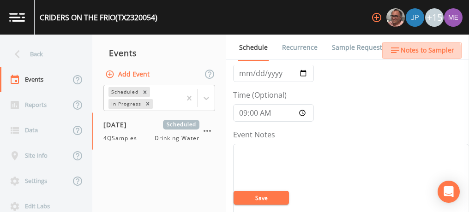
click at [419, 52] on span "Notes to Sampler" at bounding box center [428, 51] width 54 height 12
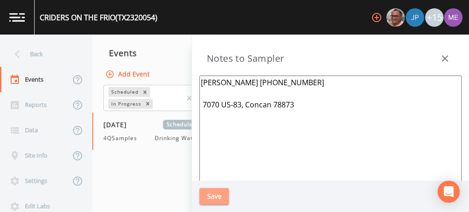
click at [215, 197] on button "Save" at bounding box center [214, 196] width 30 height 17
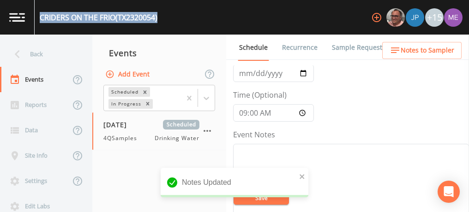
drag, startPoint x: 41, startPoint y: 17, endPoint x: 174, endPoint y: 18, distance: 133.5
click at [174, 18] on div "CRIDERS ON THE FRIO (TX2320054) +15" at bounding box center [234, 17] width 469 height 35
copy div "CRIDERS ON THE FRIO (TX2320054)"
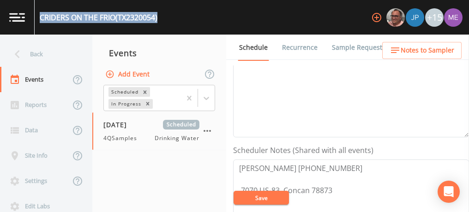
scroll to position [179, 0]
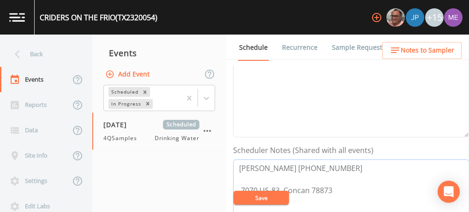
drag, startPoint x: 239, startPoint y: 169, endPoint x: 315, endPoint y: 166, distance: 76.2
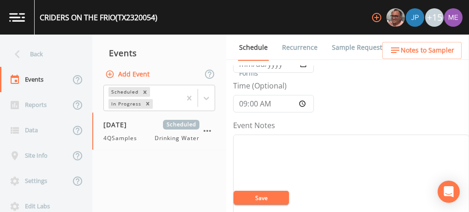
scroll to position [69, 0]
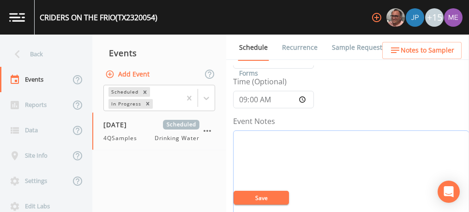
click at [362, 152] on textarea "Event Notes" at bounding box center [351, 189] width 236 height 117
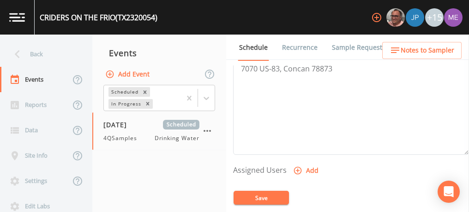
scroll to position [302, 0]
type textarea "COFIRMED WITH ASHLEY 10/10"
click at [296, 167] on icon "button" at bounding box center [298, 170] width 8 height 8
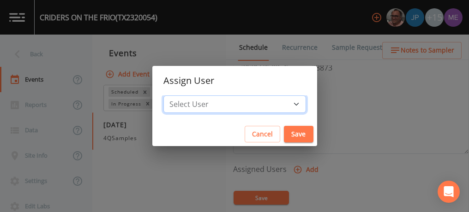
click at [279, 102] on select "Select User Mike Franklin Joshua gere Paul Lauren Saenz David Weber Zachary Eva…" at bounding box center [234, 105] width 143 height 18
select select "6518b6a0-c5fa-4d0f-8e3d-fc6e8623860b"
click at [177, 96] on select "Select User Mike Franklin Joshua gere Paul Lauren Saenz David Weber Zachary Eva…" at bounding box center [234, 105] width 143 height 18
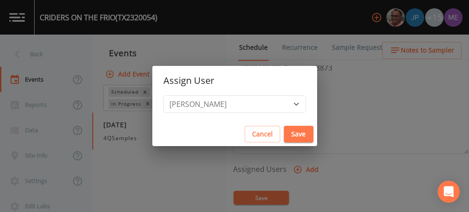
click at [287, 136] on button "Save" at bounding box center [299, 134] width 30 height 17
select select
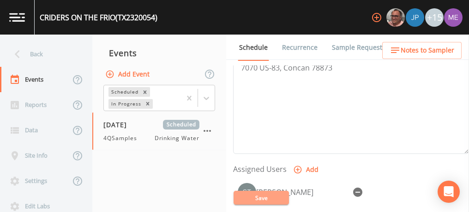
click at [261, 199] on button "Save" at bounding box center [261, 198] width 55 height 14
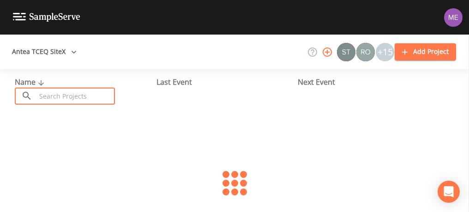
click at [72, 93] on input "text" at bounding box center [75, 96] width 79 height 17
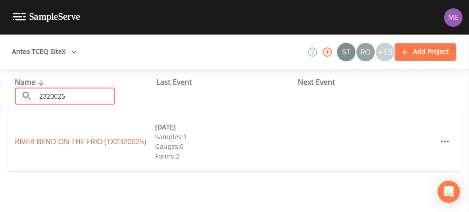
type input "2320025"
click at [71, 139] on link "RIVER BEND ON THE FRIO (TX2320025)" at bounding box center [81, 142] width 132 height 10
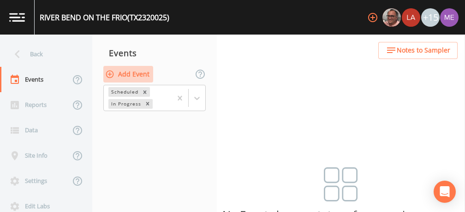
click at [144, 74] on button "Add Event" at bounding box center [128, 74] width 50 height 17
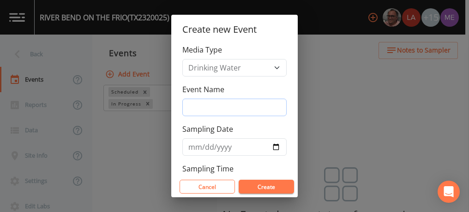
click at [193, 105] on input "Event Name" at bounding box center [234, 108] width 104 height 18
type input "4QSamples"
type input "[DATE]"
click at [270, 185] on button "Create" at bounding box center [266, 187] width 55 height 14
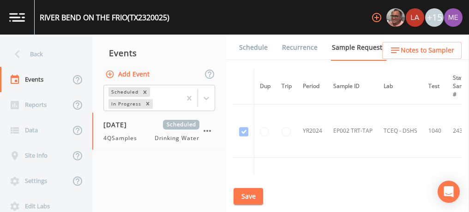
click at [250, 45] on link "Schedule" at bounding box center [253, 48] width 31 height 26
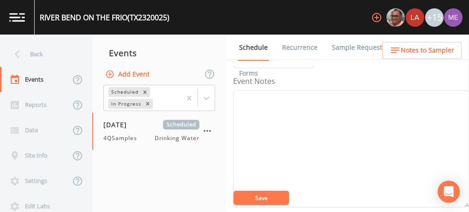
scroll to position [110, 0]
click at [342, 43] on link "Sample Requests" at bounding box center [359, 48] width 56 height 26
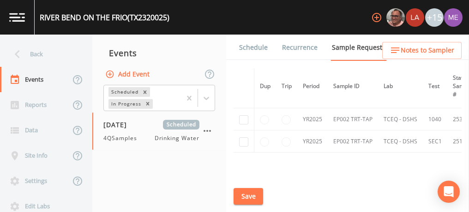
scroll to position [103, 0]
click at [247, 120] on input "checkbox" at bounding box center [243, 119] width 9 height 9
checkbox input "true"
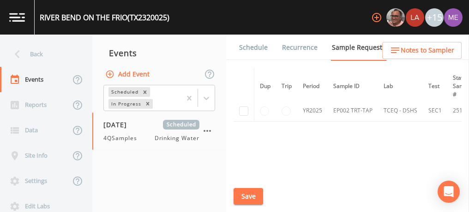
scroll to position [133, 0]
click at [242, 107] on input "checkbox" at bounding box center [243, 111] width 9 height 9
checkbox input "true"
click at [254, 195] on button "Save" at bounding box center [249, 196] width 30 height 17
click at [250, 47] on link "Schedule" at bounding box center [253, 48] width 31 height 26
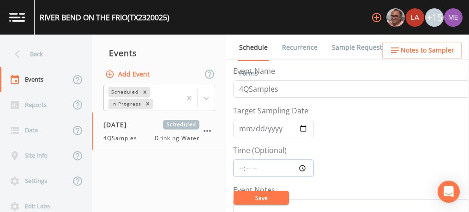
click at [239, 168] on input "Time (Optional)" at bounding box center [273, 169] width 81 height 18
type input "09:45"
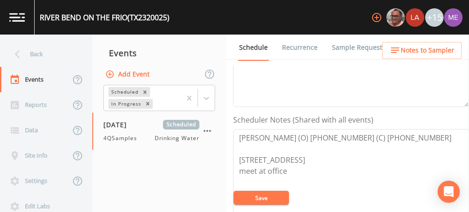
scroll to position [211, 0]
click at [338, 170] on textarea "[PERSON_NAME] (O) [PHONE_NUMBER] (C) [PHONE_NUMBER] [STREET_ADDRESS] meet at of…" at bounding box center [351, 186] width 236 height 117
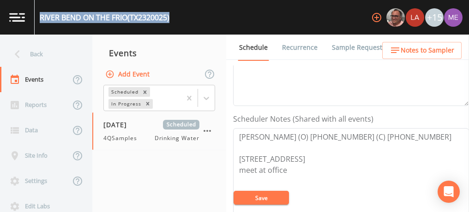
drag, startPoint x: 41, startPoint y: 17, endPoint x: 175, endPoint y: 17, distance: 134.8
click at [175, 17] on div "RIVER BEND ON THE FRIO (TX2320025) +15" at bounding box center [234, 17] width 469 height 35
copy div "RIVER BEND ON THE FRIO (TX2320025)"
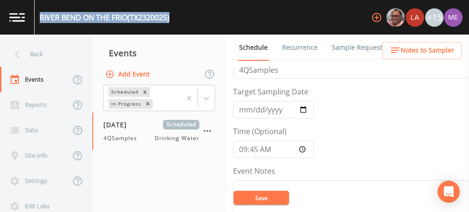
scroll to position [16, 0]
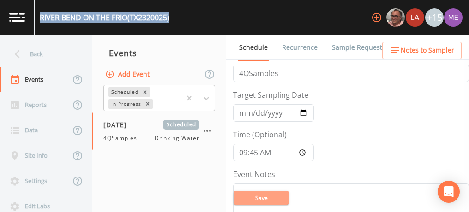
click at [275, 198] on button "Save" at bounding box center [261, 198] width 55 height 14
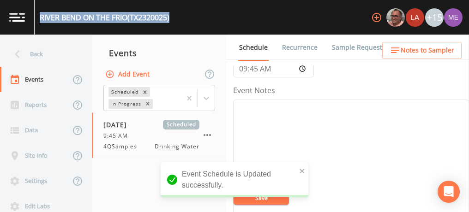
scroll to position [101, 0]
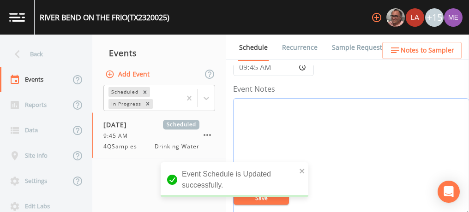
click at [368, 139] on textarea "Event Notes" at bounding box center [351, 156] width 236 height 117
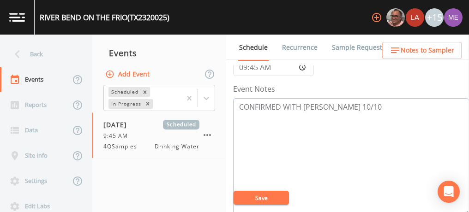
type textarea "CONFIRMED WITH WESLEY 10/10"
click at [279, 200] on button "Save" at bounding box center [261, 198] width 55 height 14
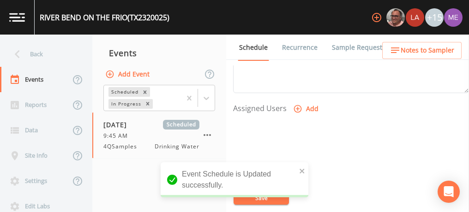
scroll to position [368, 0]
click at [297, 104] on icon "button" at bounding box center [297, 103] width 9 height 9
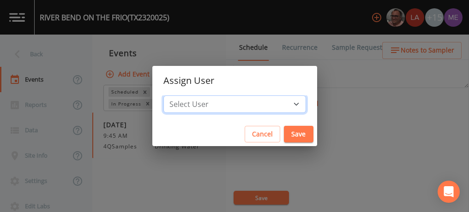
click at [282, 104] on select "Select User Mike Franklin Lauren Saenz Joshua gere Paul David Weber Zachary Eva…" at bounding box center [234, 105] width 143 height 18
select select "6518b6a0-c5fa-4d0f-8e3d-fc6e8623860b"
click at [177, 96] on select "Select User Mike Franklin Lauren Saenz Joshua gere Paul David Weber Zachary Eva…" at bounding box center [234, 105] width 143 height 18
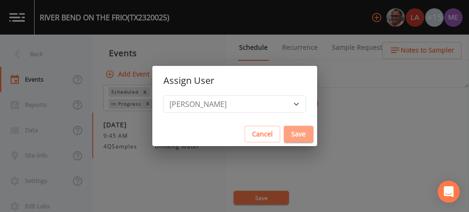
click at [287, 131] on button "Save" at bounding box center [299, 134] width 30 height 17
select select
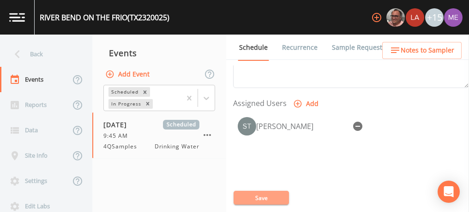
click at [257, 195] on button "Save" at bounding box center [261, 198] width 55 height 14
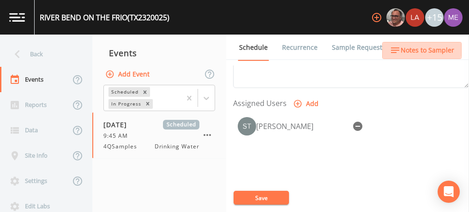
click at [422, 49] on span "Notes to Sampler" at bounding box center [428, 51] width 54 height 12
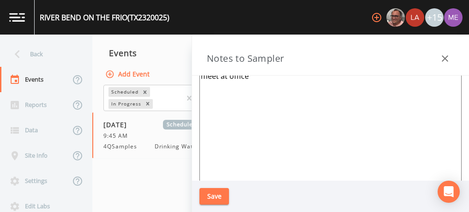
scroll to position [41, 0]
click at [216, 200] on button "Save" at bounding box center [214, 196] width 30 height 17
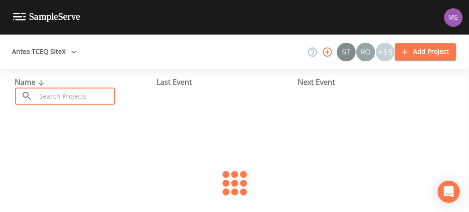
click at [87, 97] on input "text" at bounding box center [75, 96] width 79 height 17
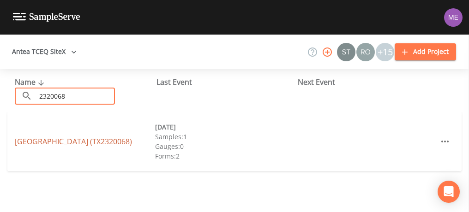
type input "2320068"
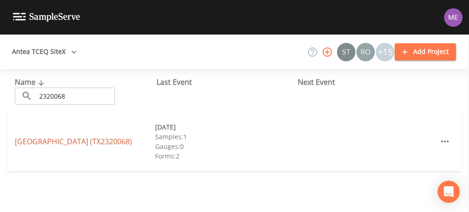
click at [66, 142] on link "[GEOGRAPHIC_DATA] ([GEOGRAPHIC_DATA])" at bounding box center [73, 142] width 117 height 10
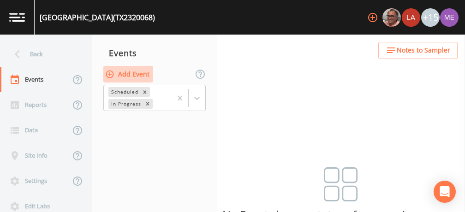
click at [123, 73] on button "Add Event" at bounding box center [128, 74] width 50 height 17
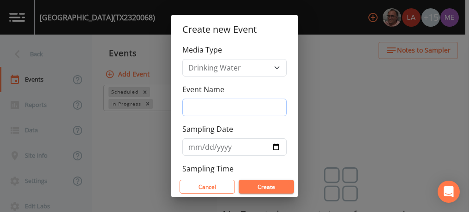
click at [196, 107] on input "Event Name" at bounding box center [234, 108] width 104 height 18
type input "4QSamples"
type input "[DATE]"
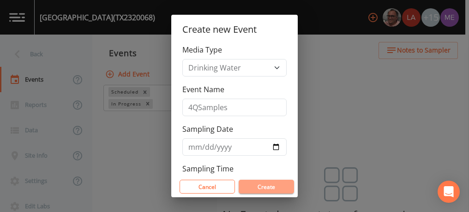
click at [258, 184] on button "Create" at bounding box center [266, 187] width 55 height 14
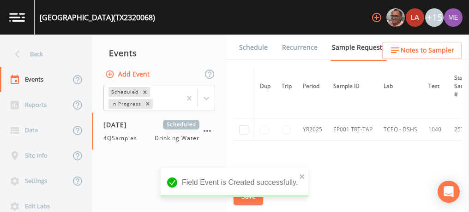
scroll to position [199, 0]
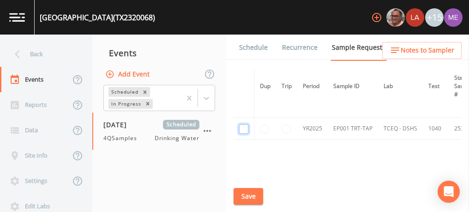
click at [242, 126] on input "checkbox" at bounding box center [243, 129] width 9 height 9
checkbox input "true"
click at [246, 200] on button "Save" at bounding box center [249, 196] width 30 height 17
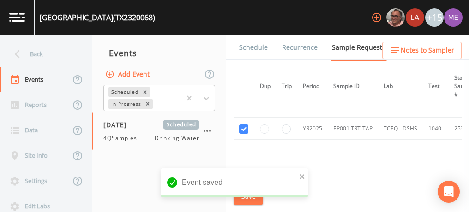
scroll to position [229, 0]
click at [251, 48] on link "Schedule" at bounding box center [253, 48] width 31 height 26
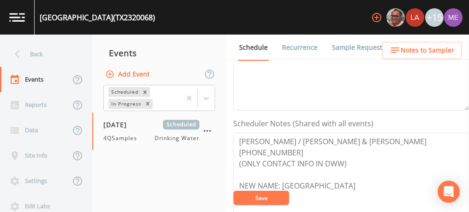
scroll to position [205, 0]
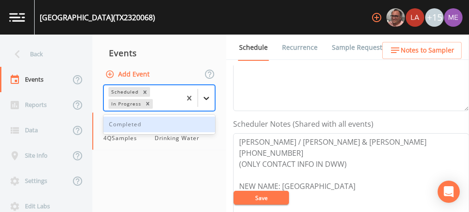
click at [207, 98] on icon at bounding box center [207, 98] width 6 height 3
click at [201, 123] on div "Completed" at bounding box center [159, 125] width 112 height 16
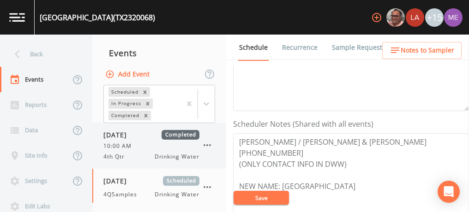
click at [140, 147] on div "10:00 AM" at bounding box center [151, 146] width 96 height 8
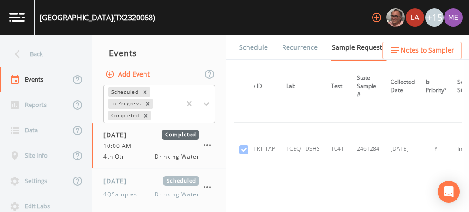
scroll to position [30, 97]
click at [248, 45] on link "Schedule" at bounding box center [253, 48] width 31 height 26
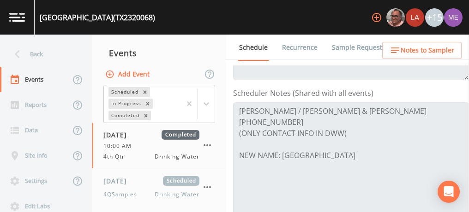
scroll to position [237, 0]
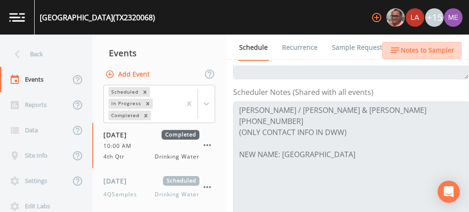
click at [403, 50] on span "Notes to Sampler" at bounding box center [428, 51] width 54 height 12
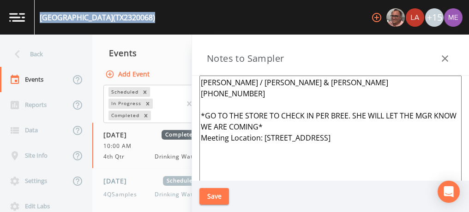
drag, startPoint x: 41, startPoint y: 19, endPoint x: 161, endPoint y: 18, distance: 120.1
click at [161, 18] on div "CAMP COLD SPRINGS (TX2320068) +15" at bounding box center [234, 17] width 469 height 35
copy div "CAMP COLD SPRINGS (TX2320068)"
click at [127, 181] on span "[DATE]" at bounding box center [118, 181] width 30 height 10
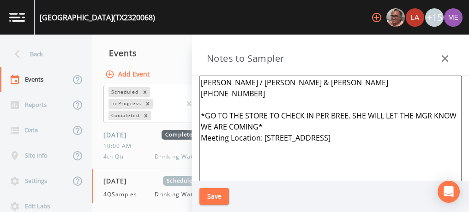
click at [287, 127] on textarea "Eric Rodriguez / Brian & Bree Carrico 830-279-2261 *GO TO THE STORE TO CHECK IN…" at bounding box center [330, 188] width 262 height 224
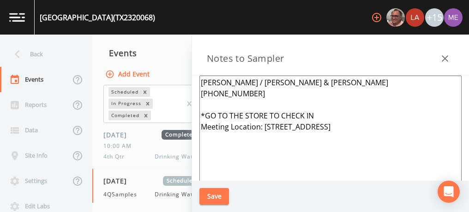
type textarea "Eric Rodriguez / Brian & Bree Carrico 830-279-2261 *GO TO THE STORE TO CHECK IN…"
click at [219, 196] on button "Save" at bounding box center [214, 196] width 30 height 17
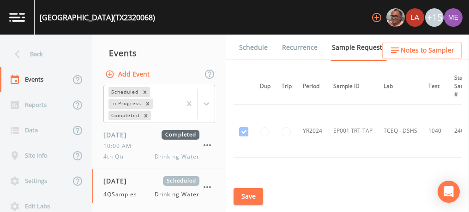
click at [251, 48] on link "Schedule" at bounding box center [253, 48] width 31 height 26
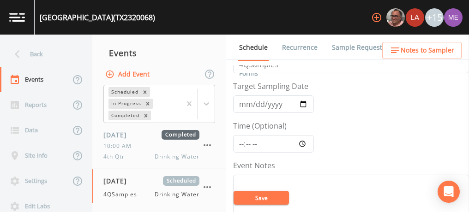
scroll to position [25, 0]
click at [244, 139] on input "Time (Optional)" at bounding box center [273, 144] width 81 height 18
type input "10:15"
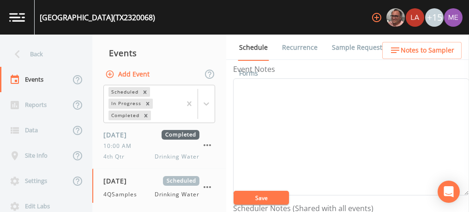
scroll to position [122, 0]
click at [278, 104] on textarea "Event Notes" at bounding box center [351, 136] width 236 height 117
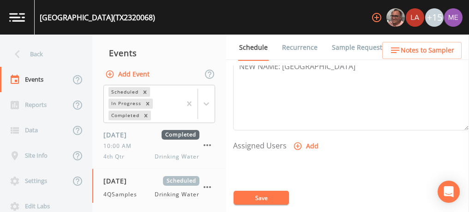
scroll to position [328, 0]
type textarea "10/10 LEFT MESSAGE"
click at [299, 142] on icon "button" at bounding box center [298, 144] width 8 height 8
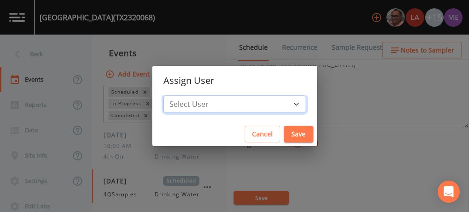
click at [282, 101] on select "Select User Mike Franklin Lauren Saenz Joshua gere Paul David Weber Zachary Eva…" at bounding box center [234, 105] width 143 height 18
select select "6518b6a0-c5fa-4d0f-8e3d-fc6e8623860b"
click at [177, 96] on select "Select User Mike Franklin Lauren Saenz Joshua gere Paul David Weber Zachary Eva…" at bounding box center [234, 105] width 143 height 18
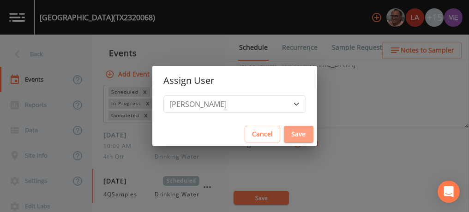
click at [285, 130] on button "Save" at bounding box center [299, 134] width 30 height 17
select select
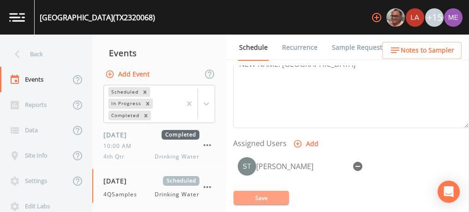
click at [275, 197] on button "Save" at bounding box center [261, 198] width 55 height 14
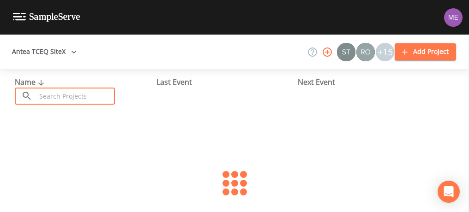
click at [97, 96] on input "text" at bounding box center [75, 96] width 79 height 17
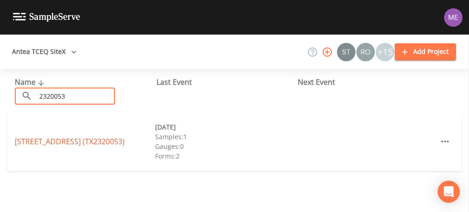
type input "2320053"
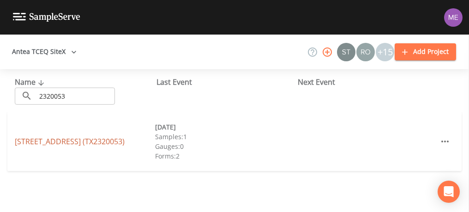
click at [77, 142] on link "[STREET_ADDRESS] (TX2320053)" at bounding box center [70, 142] width 110 height 10
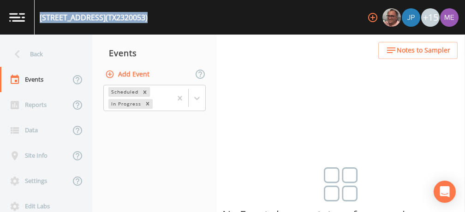
drag, startPoint x: 40, startPoint y: 18, endPoint x: 131, endPoint y: 18, distance: 91.4
click at [131, 18] on div "[STREET_ADDRESS] (TX2320053) +15" at bounding box center [232, 17] width 465 height 35
copy div "4 J RIVER WAY (TX2320053)"
click at [133, 74] on button "Add Event" at bounding box center [128, 74] width 50 height 17
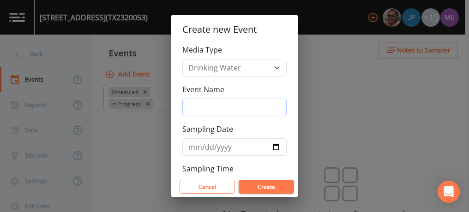
click at [201, 104] on input "Event Name" at bounding box center [234, 108] width 104 height 18
type input "4QSamples"
type input "[DATE]"
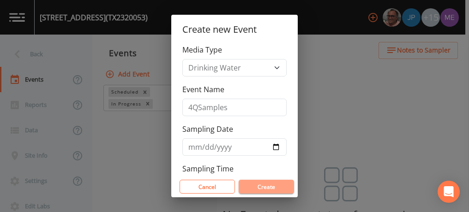
click at [271, 186] on button "Create" at bounding box center [266, 187] width 55 height 14
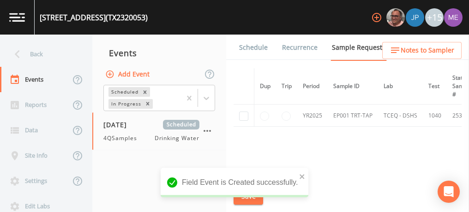
scroll to position [54, 0]
click at [242, 114] on input "checkbox" at bounding box center [243, 115] width 9 height 9
checkbox input "true"
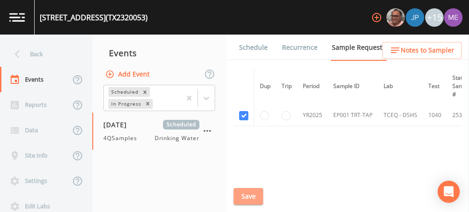
click at [245, 199] on button "Save" at bounding box center [249, 196] width 30 height 17
click at [251, 45] on link "Schedule" at bounding box center [253, 48] width 31 height 26
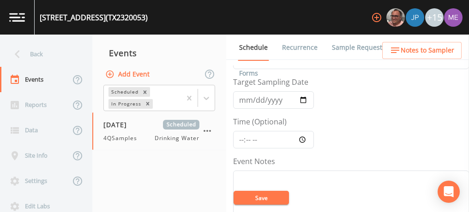
scroll to position [30, 0]
click at [239, 137] on input "Time (Optional)" at bounding box center [273, 139] width 81 height 18
type input "11:00"
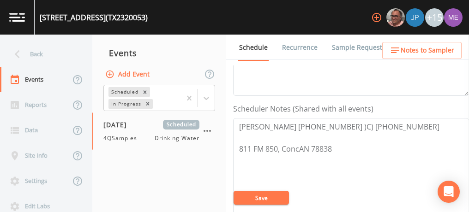
scroll to position [223, 0]
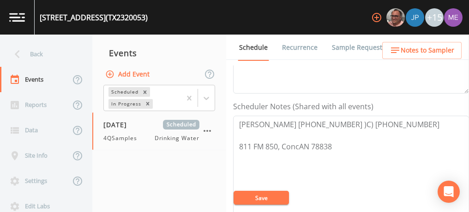
click at [413, 53] on span "Notes to Sampler" at bounding box center [428, 51] width 54 height 12
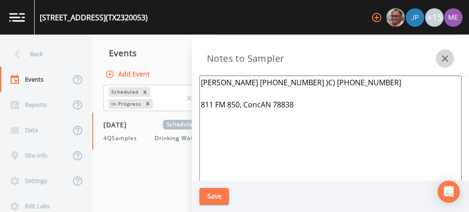
click at [443, 55] on icon "button" at bounding box center [445, 58] width 11 height 11
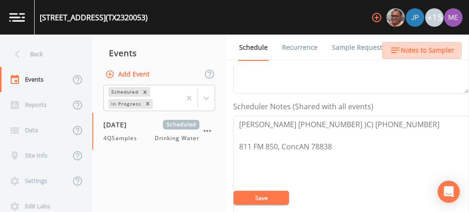
click at [410, 48] on span "Notes to Sampler" at bounding box center [428, 51] width 54 height 12
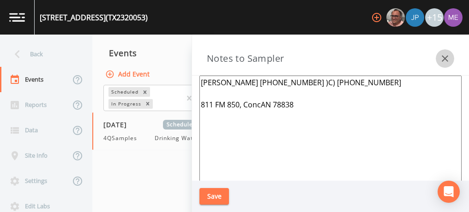
click at [443, 60] on icon "button" at bounding box center [445, 58] width 6 height 6
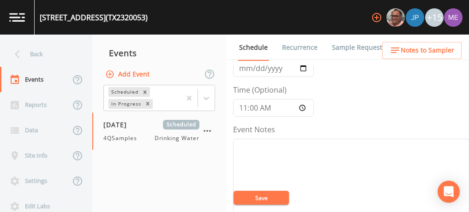
scroll to position [63, 0]
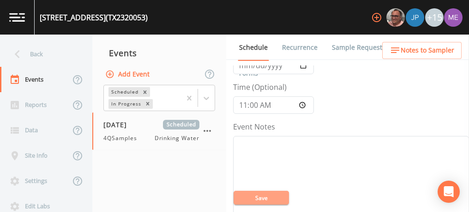
click at [252, 197] on button "Save" at bounding box center [261, 198] width 55 height 14
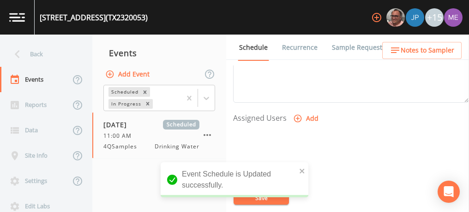
scroll to position [359, 0]
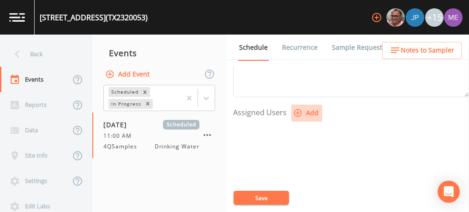
click at [296, 111] on icon "button" at bounding box center [298, 113] width 8 height 8
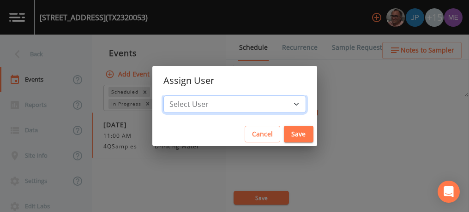
click at [282, 104] on select "Select User Mike Franklin Joshua gere Paul Lauren Saenz David Weber Zachary Eva…" at bounding box center [234, 105] width 143 height 18
select select "6518b6a0-c5fa-4d0f-8e3d-fc6e8623860b"
click at [177, 96] on select "Select User Mike Franklin Joshua gere Paul Lauren Saenz David Weber Zachary Eva…" at bounding box center [234, 105] width 143 height 18
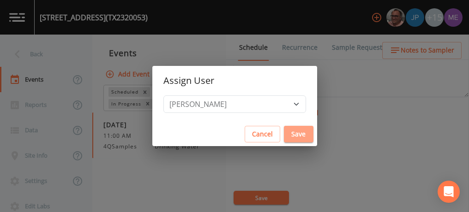
click at [290, 139] on button "Save" at bounding box center [299, 134] width 30 height 17
select select
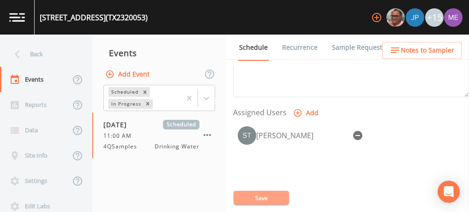
click at [260, 196] on button "Save" at bounding box center [261, 198] width 55 height 14
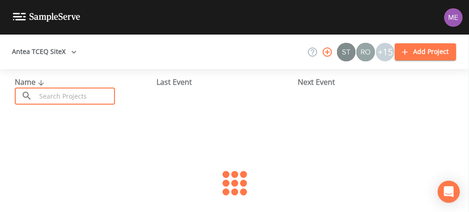
click at [99, 94] on input "text" at bounding box center [75, 96] width 79 height 17
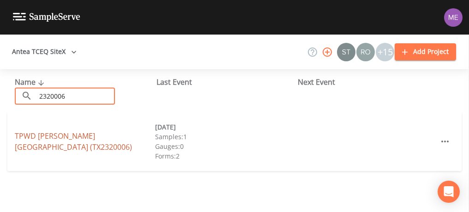
type input "2320006"
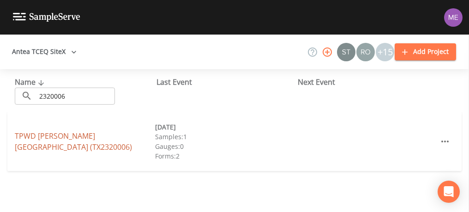
click at [97, 141] on link "[GEOGRAPHIC_DATA][PERSON_NAME] (TX2320006)" at bounding box center [73, 141] width 117 height 21
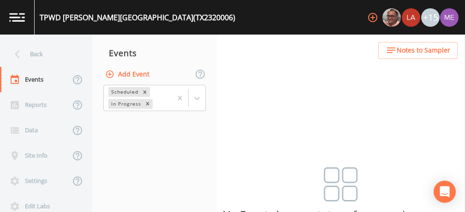
click at [143, 74] on button "Add Event" at bounding box center [128, 74] width 50 height 17
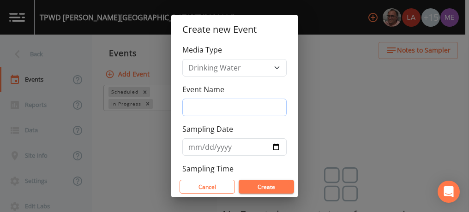
click at [201, 109] on input "Event Name" at bounding box center [234, 108] width 104 height 18
type input "4QSamples"
type input "[DATE]"
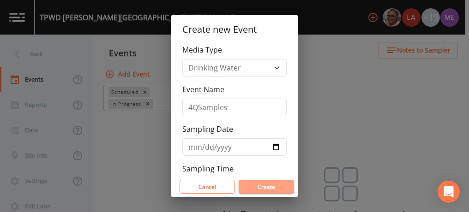
click at [268, 184] on button "Create" at bounding box center [266, 187] width 55 height 14
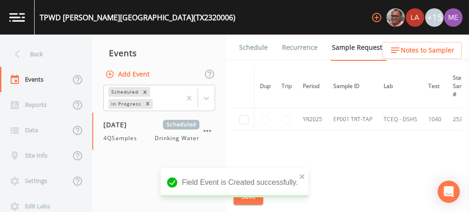
scroll to position [109, 0]
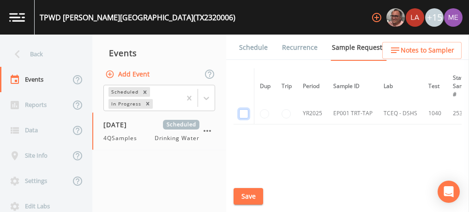
click at [243, 110] on input "checkbox" at bounding box center [243, 113] width 9 height 9
checkbox input "true"
click at [251, 193] on button "Save" at bounding box center [249, 196] width 30 height 17
click at [250, 45] on link "Schedule" at bounding box center [253, 48] width 31 height 26
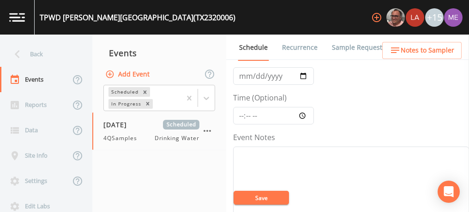
scroll to position [54, 0]
click at [242, 113] on input "Time (Optional)" at bounding box center [273, 115] width 81 height 18
type input "11:45"
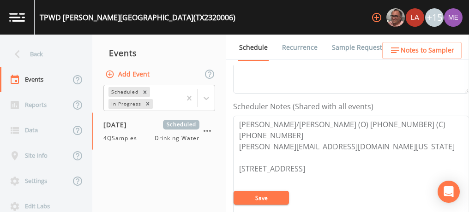
scroll to position [264, 0]
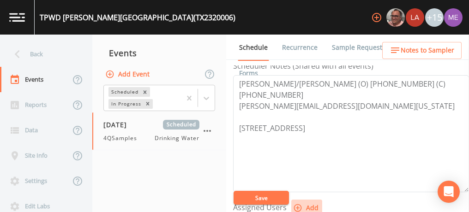
click at [299, 205] on icon "button" at bounding box center [297, 208] width 9 height 9
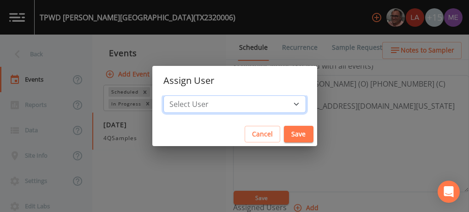
click at [285, 101] on select "Select User [PERSON_NAME] [PERSON_NAME] [PERSON_NAME] [PERSON_NAME] [PERSON_NAM…" at bounding box center [234, 105] width 143 height 18
select select "6518b6a0-c5fa-4d0f-8e3d-fc6e8623860b"
click at [177, 96] on select "Select User [PERSON_NAME] [PERSON_NAME] [PERSON_NAME] [PERSON_NAME] [PERSON_NAM…" at bounding box center [234, 105] width 143 height 18
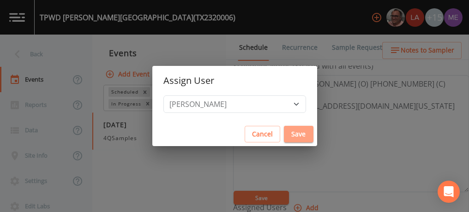
click at [288, 134] on button "Save" at bounding box center [299, 134] width 30 height 17
select select
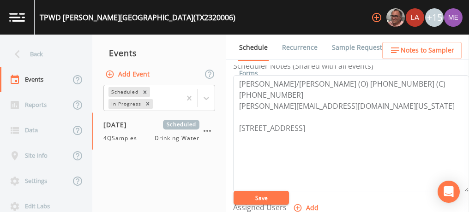
scroll to position [266, 0]
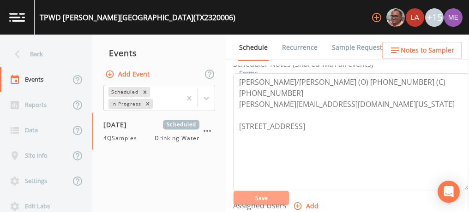
click at [269, 196] on button "Save" at bounding box center [261, 198] width 55 height 14
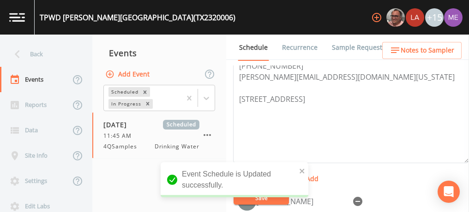
scroll to position [284, 0]
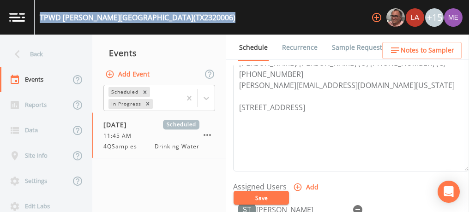
drag, startPoint x: 41, startPoint y: 17, endPoint x: 178, endPoint y: 12, distance: 137.7
click at [178, 12] on div "[GEOGRAPHIC_DATA][PERSON_NAME] (TX2320006) +15" at bounding box center [234, 17] width 469 height 35
copy div "[GEOGRAPHIC_DATA][PERSON_NAME] (TX2320006)"
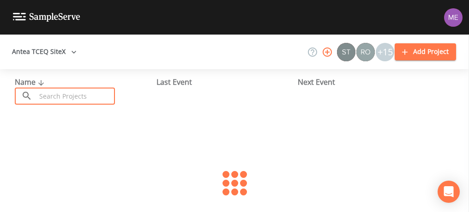
click at [103, 102] on input "text" at bounding box center [75, 96] width 79 height 17
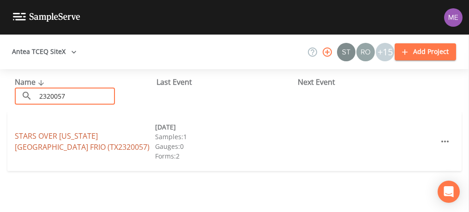
type input "2320057"
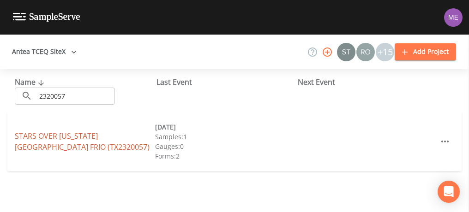
click at [102, 135] on link "STARS OVER TEXAS RV PARK FRIO (TX2320057)" at bounding box center [82, 141] width 135 height 21
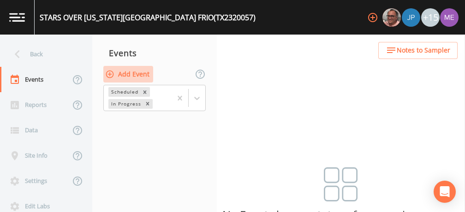
click at [140, 73] on button "Add Event" at bounding box center [128, 74] width 50 height 17
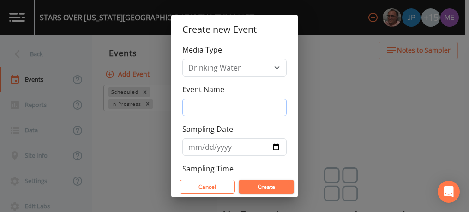
click at [199, 105] on input "Event Name" at bounding box center [234, 108] width 104 height 18
type input "4QSamples"
type input "[DATE]"
click at [260, 188] on button "Create" at bounding box center [266, 187] width 55 height 14
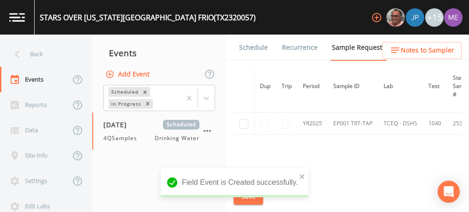
scroll to position [109, 0]
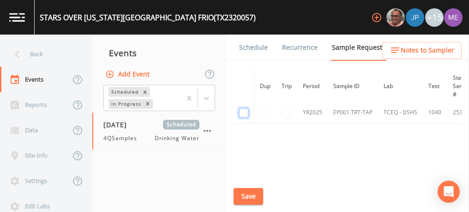
click at [244, 114] on input "checkbox" at bounding box center [243, 113] width 9 height 9
checkbox input "true"
click at [254, 196] on button "Save" at bounding box center [249, 196] width 30 height 17
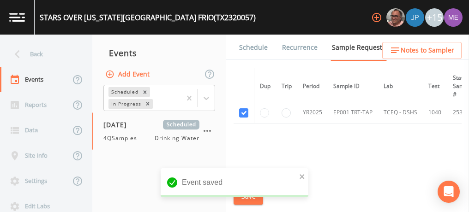
click at [256, 48] on link "Schedule" at bounding box center [253, 48] width 31 height 26
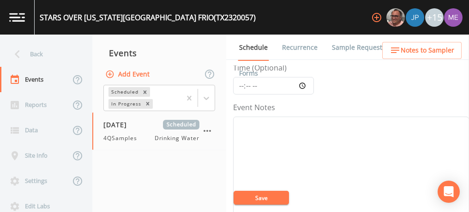
scroll to position [82, 0]
click at [242, 84] on input "Time (Optional)" at bounding box center [273, 87] width 81 height 18
type input "12:30"
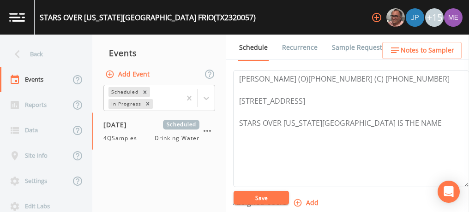
scroll to position [296, 0]
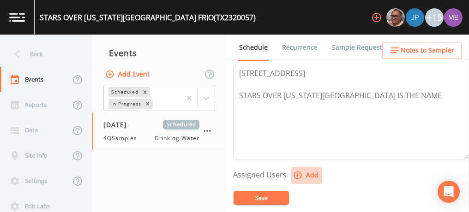
click at [299, 172] on icon "button" at bounding box center [298, 176] width 8 height 8
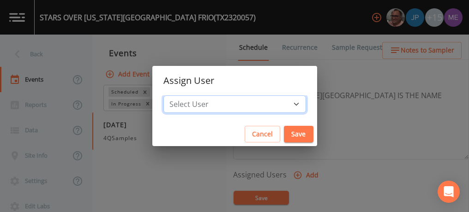
click at [284, 105] on select "Select User Mike Franklin Joshua gere Paul Lauren Saenz David Weber Zachary Eva…" at bounding box center [234, 105] width 143 height 18
select select "6518b6a0-c5fa-4d0f-8e3d-fc6e8623860b"
click at [177, 96] on select "Select User Mike Franklin Joshua gere Paul Lauren Saenz David Weber Zachary Eva…" at bounding box center [234, 105] width 143 height 18
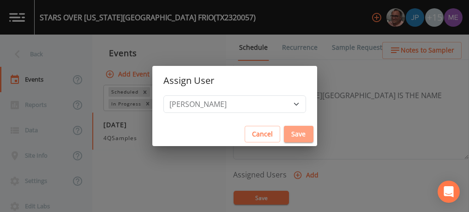
click at [294, 133] on button "Save" at bounding box center [299, 134] width 30 height 17
select select
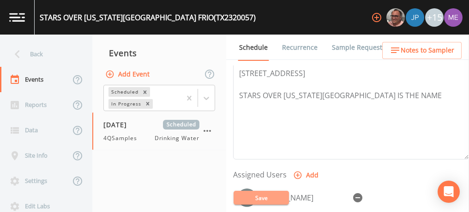
click at [272, 196] on button "Save" at bounding box center [261, 198] width 55 height 14
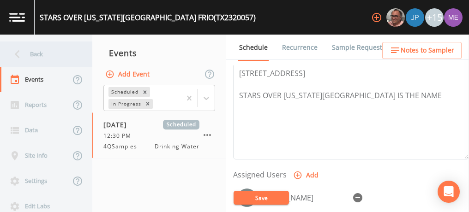
click at [37, 56] on div "Back" at bounding box center [41, 54] width 83 height 25
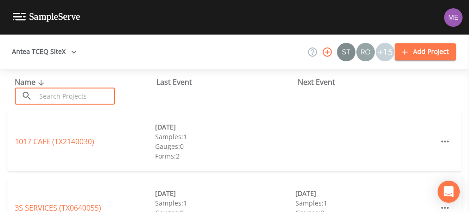
click at [82, 97] on input "text" at bounding box center [75, 96] width 79 height 17
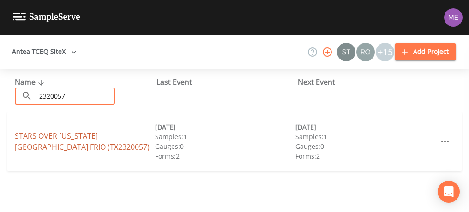
type input "2320057"
click at [86, 135] on link "STARS OVER TEXAS RV PARK FRIO (TX2320057)" at bounding box center [82, 141] width 135 height 21
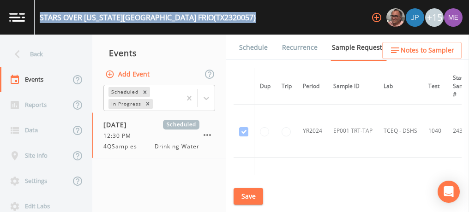
drag, startPoint x: 40, startPoint y: 16, endPoint x: 200, endPoint y: 23, distance: 160.4
click at [200, 23] on div "STARS OVER TEXAS RV PARK FRIO (TX2320057) +15" at bounding box center [234, 17] width 469 height 35
copy div "STARS OVER TEXAS RV PARK FRIO (TX2320057)"
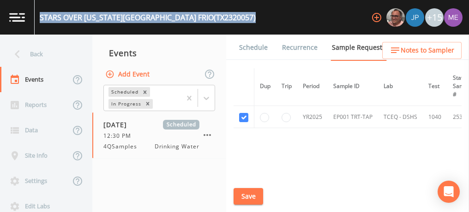
scroll to position [108, 0]
click at [259, 48] on link "Schedule" at bounding box center [253, 48] width 31 height 26
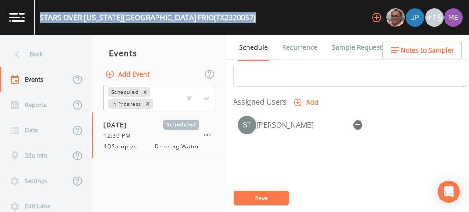
scroll to position [370, 0]
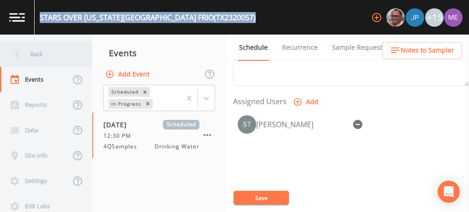
click at [40, 52] on div "Back" at bounding box center [41, 54] width 83 height 25
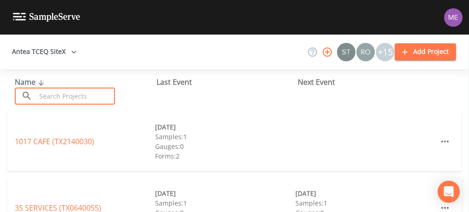
click at [54, 95] on input "text" at bounding box center [75, 96] width 79 height 17
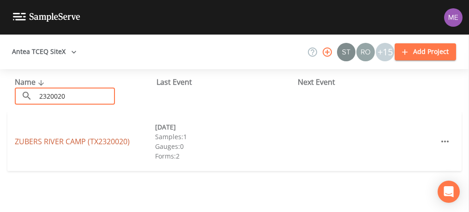
type input "2320020"
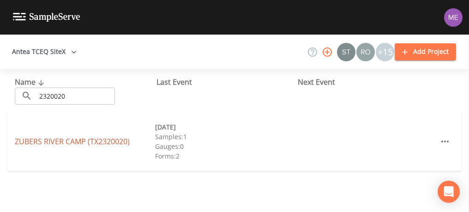
click at [86, 141] on link "ZUBERS RIVER CAMP (TX2320020)" at bounding box center [72, 142] width 115 height 10
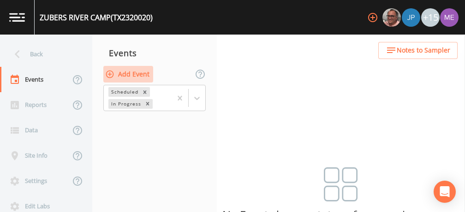
click at [144, 72] on button "Add Event" at bounding box center [128, 74] width 50 height 17
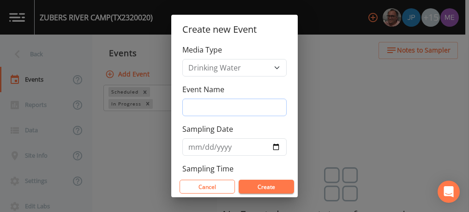
click at [191, 107] on input "Event Name" at bounding box center [234, 108] width 104 height 18
type input "4QSamples"
type input "[DATE]"
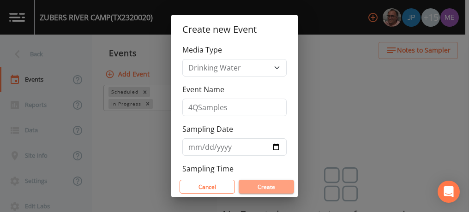
click at [258, 184] on button "Create" at bounding box center [266, 187] width 55 height 14
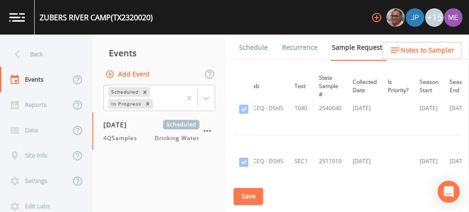
scroll to position [128, 134]
click at [213, 127] on button "button" at bounding box center [207, 131] width 16 height 16
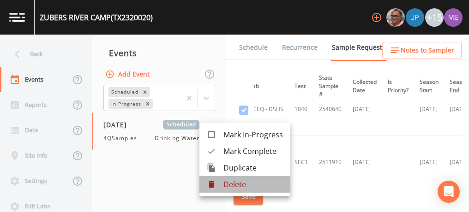
click at [233, 186] on p "Delete" at bounding box center [253, 184] width 60 height 11
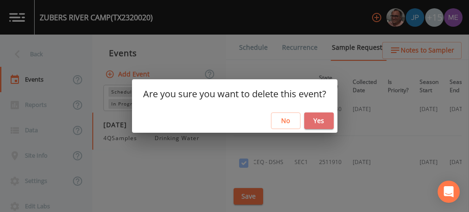
click at [322, 121] on button "Yes" at bounding box center [319, 121] width 30 height 17
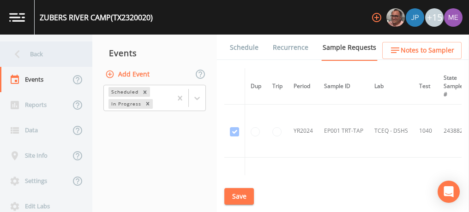
click at [38, 55] on div "Back" at bounding box center [41, 54] width 83 height 25
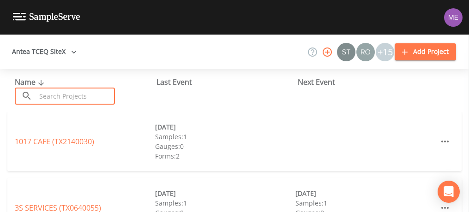
click at [59, 95] on input "text" at bounding box center [75, 96] width 79 height 17
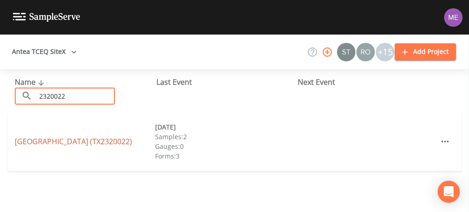
type input "2320022"
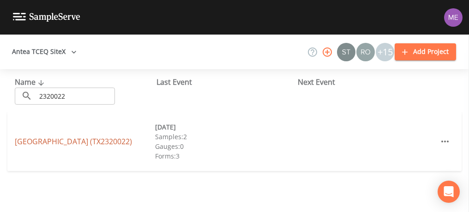
click at [67, 141] on link "CAMP RIVERVIEW (TX2320022)" at bounding box center [73, 142] width 117 height 10
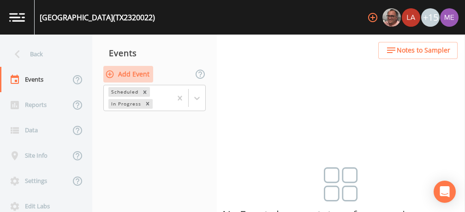
click at [137, 72] on button "Add Event" at bounding box center [128, 74] width 50 height 17
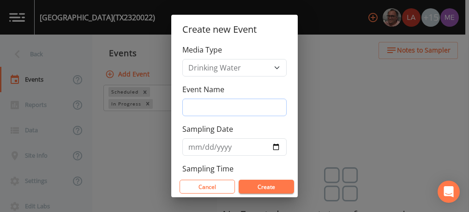
click at [203, 112] on input "Event Name" at bounding box center [234, 108] width 104 height 18
type input "4QSamples"
type input "[DATE]"
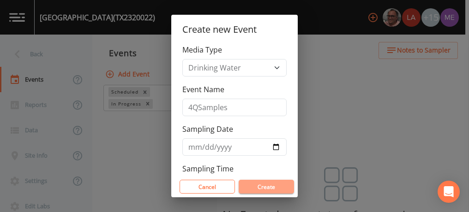
click at [263, 188] on button "Create" at bounding box center [266, 187] width 55 height 14
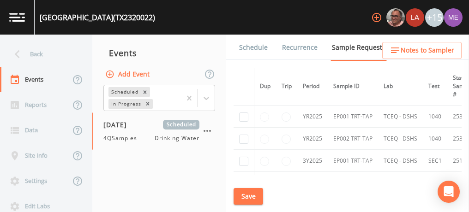
scroll to position [105, 0]
click at [244, 116] on input "checkbox" at bounding box center [243, 117] width 9 height 9
checkbox input "true"
click at [245, 140] on input "checkbox" at bounding box center [243, 139] width 9 height 9
checkbox input "true"
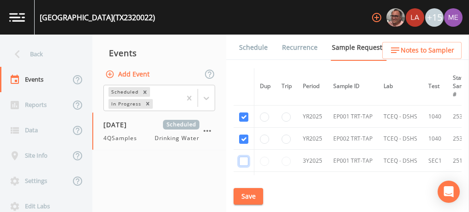
click at [243, 159] on input "checkbox" at bounding box center [243, 161] width 9 height 9
checkbox input "true"
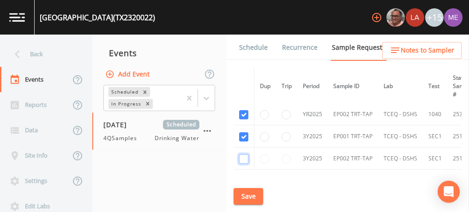
click at [243, 159] on input "checkbox" at bounding box center [243, 159] width 9 height 9
checkbox input "true"
click at [248, 193] on button "Save" at bounding box center [249, 196] width 30 height 17
click at [255, 51] on link "Schedule" at bounding box center [253, 48] width 31 height 26
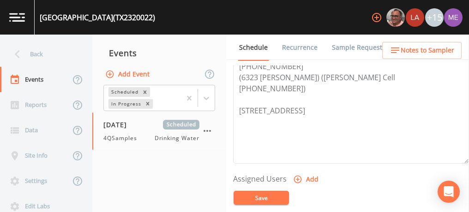
scroll to position [294, 0]
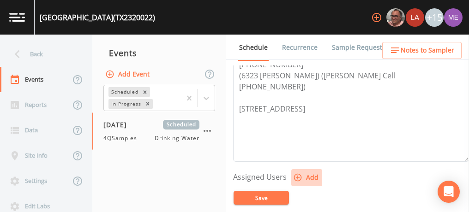
click at [296, 175] on icon "button" at bounding box center [297, 177] width 9 height 9
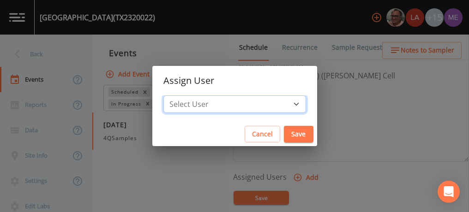
click at [280, 99] on select "Select User Mike Franklin Lauren Saenz Joshua gere Paul David Weber Zachary Eva…" at bounding box center [234, 105] width 143 height 18
select select "6518b6a0-c5fa-4d0f-8e3d-fc6e8623860b"
click at [177, 96] on select "Select User Mike Franklin Lauren Saenz Joshua gere Paul David Weber Zachary Eva…" at bounding box center [234, 105] width 143 height 18
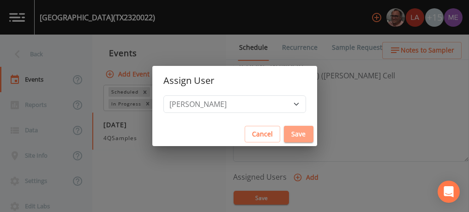
click at [284, 134] on button "Save" at bounding box center [299, 134] width 30 height 17
select select
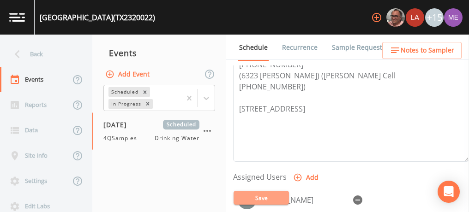
click at [262, 198] on button "Save" at bounding box center [261, 198] width 55 height 14
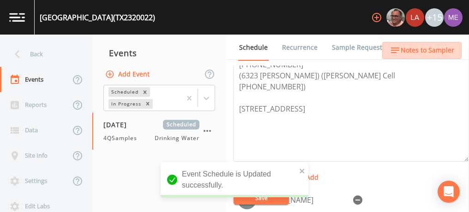
click at [427, 49] on span "Notes to Sampler" at bounding box center [428, 51] width 54 height 12
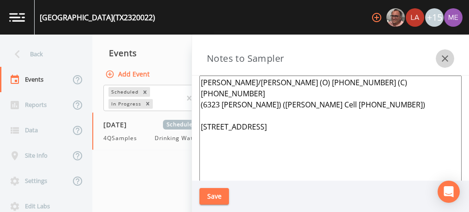
click at [442, 57] on icon "button" at bounding box center [445, 58] width 11 height 11
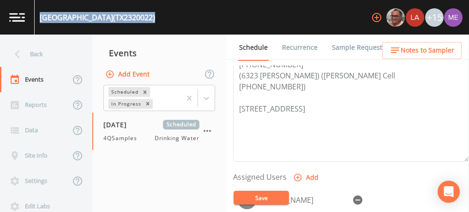
drag, startPoint x: 40, startPoint y: 16, endPoint x: 149, endPoint y: 15, distance: 108.5
click at [149, 15] on div "CAMP RIVERVIEW (TX2320022) +15" at bounding box center [234, 17] width 469 height 35
copy div "CAMP RIVERVIEW (TX2320022)"
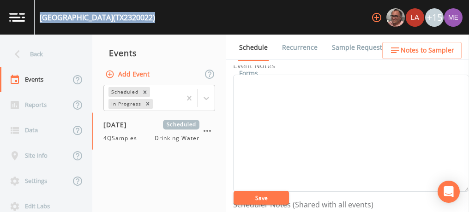
scroll to position [0, 0]
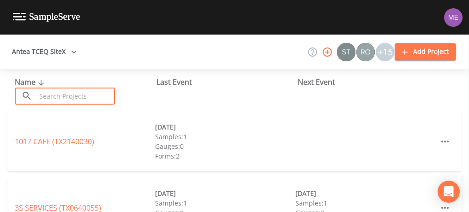
click at [105, 97] on input "text" at bounding box center [75, 96] width 79 height 17
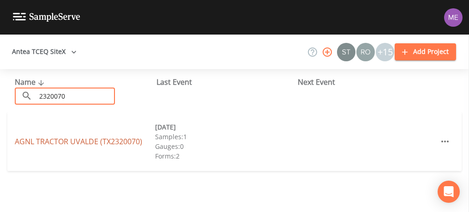
type input "2320070"
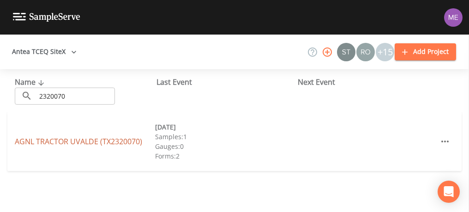
click at [97, 142] on link "AGNL TRACTOR UVALDE (TX2320070)" at bounding box center [78, 142] width 127 height 10
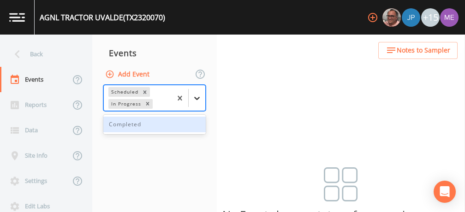
click at [199, 102] on icon at bounding box center [197, 98] width 9 height 9
click at [188, 121] on div "Completed" at bounding box center [154, 125] width 103 height 16
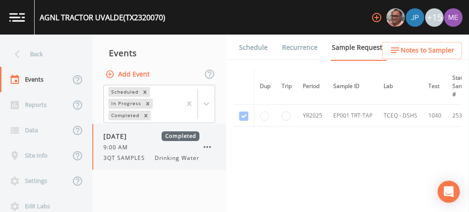
click at [155, 144] on div "9:00 AM" at bounding box center [151, 148] width 96 height 8
click at [260, 60] on link "Forms" at bounding box center [249, 73] width 22 height 26
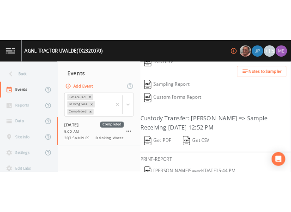
scroll to position [220, 0]
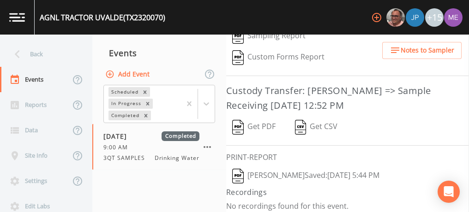
click at [236, 125] on img "button" at bounding box center [238, 127] width 12 height 15
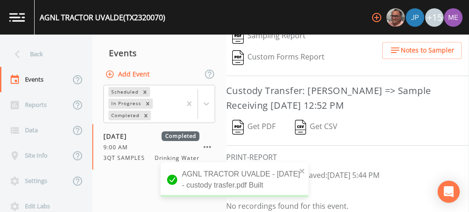
scroll to position [364, 0]
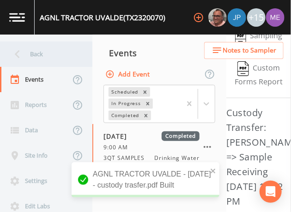
click at [31, 54] on div "Back" at bounding box center [41, 54] width 83 height 25
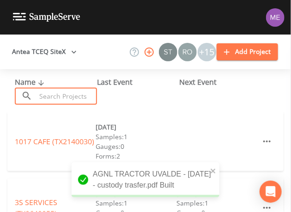
click at [42, 93] on input "text" at bounding box center [66, 96] width 61 height 17
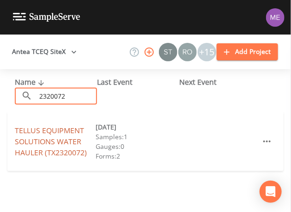
type input "2320072"
click at [53, 136] on link "TELLUS EQUIPMENT SOLUTIONS WATER HAULER (TX2320072)" at bounding box center [51, 142] width 72 height 32
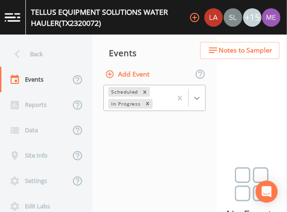
click at [198, 100] on icon at bounding box center [197, 98] width 9 height 9
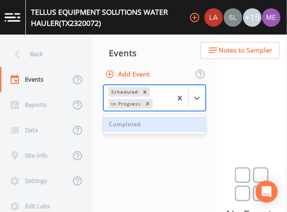
click at [181, 123] on div "Completed" at bounding box center [154, 125] width 103 height 16
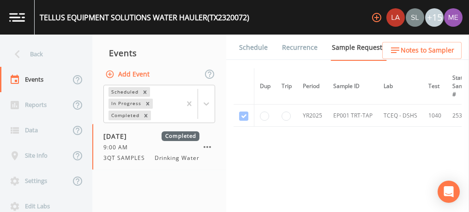
click at [260, 60] on link "Forms" at bounding box center [249, 73] width 22 height 26
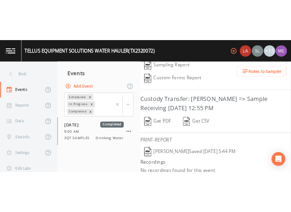
scroll to position [220, 0]
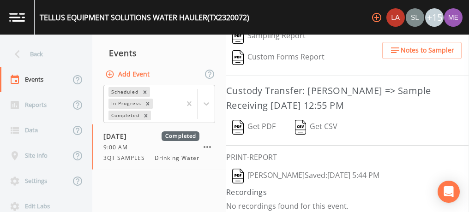
click at [236, 127] on img "button" at bounding box center [238, 127] width 12 height 15
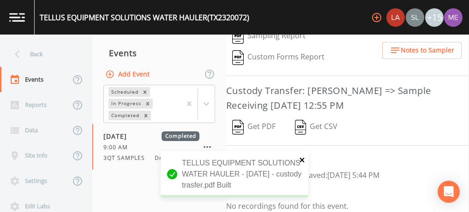
click at [304, 157] on icon "close" at bounding box center [302, 160] width 6 height 7
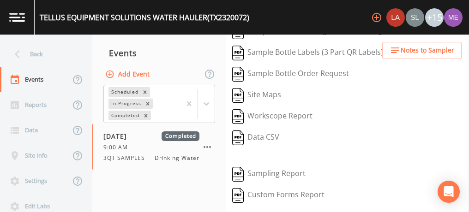
scroll to position [0, 0]
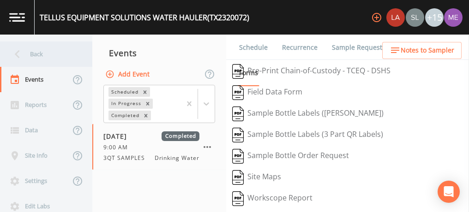
click at [29, 56] on div "Back" at bounding box center [41, 54] width 83 height 25
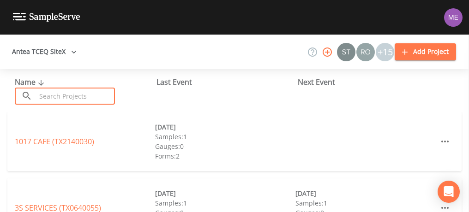
click at [77, 97] on input "text" at bounding box center [75, 96] width 79 height 17
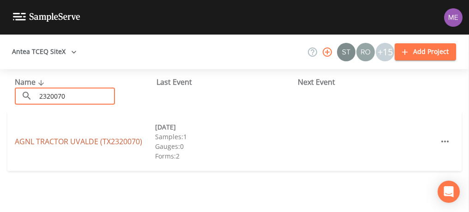
type input "2320070"
click at [80, 138] on link "AGNL TRACTOR UVALDE (TX2320070)" at bounding box center [78, 142] width 127 height 10
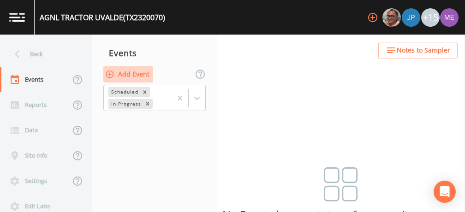
click at [125, 72] on button "Add Event" at bounding box center [128, 74] width 50 height 17
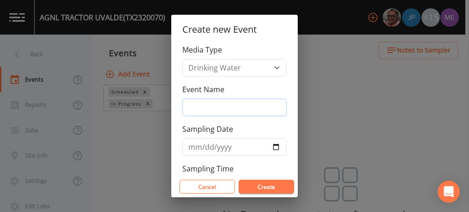
click at [207, 102] on input "Event Name" at bounding box center [234, 108] width 104 height 18
type input "4QSamples"
type input "[DATE]"
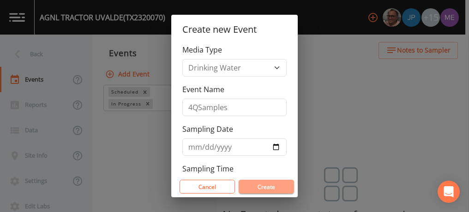
click at [254, 186] on button "Create" at bounding box center [266, 187] width 55 height 14
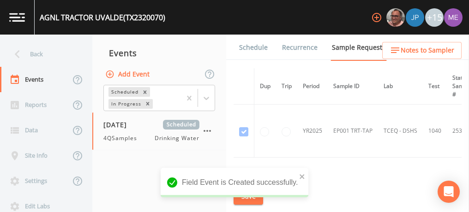
click at [260, 46] on link "Schedule" at bounding box center [253, 48] width 31 height 26
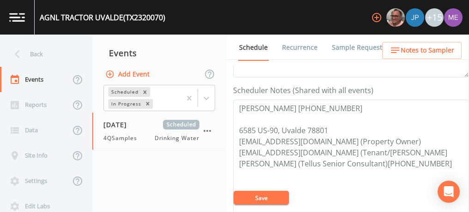
scroll to position [240, 0]
drag, startPoint x: 239, startPoint y: 151, endPoint x: 333, endPoint y: 151, distance: 94.2
click at [333, 151] on textarea "[PERSON_NAME] [PHONE_NUMBER] 6585 US-90, Uvalde 78801 [EMAIL_ADDRESS][DOMAIN_NA…" at bounding box center [351, 157] width 236 height 117
click at [260, 60] on link "Forms" at bounding box center [249, 73] width 22 height 26
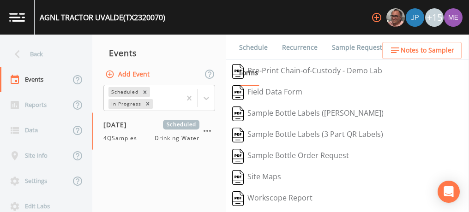
scroll to position [97, 0]
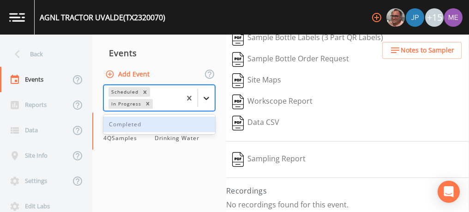
click at [210, 96] on icon at bounding box center [206, 98] width 9 height 9
click at [187, 121] on div "Completed" at bounding box center [159, 125] width 112 height 16
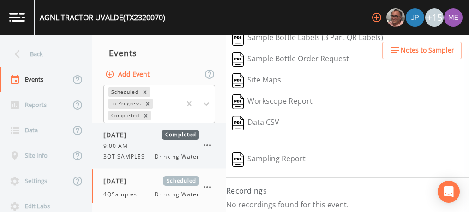
click at [137, 145] on div "9:00 AM" at bounding box center [151, 146] width 96 height 8
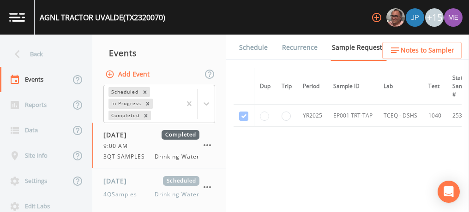
click at [260, 60] on link "Forms" at bounding box center [249, 73] width 22 height 26
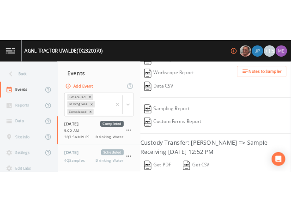
scroll to position [220, 0]
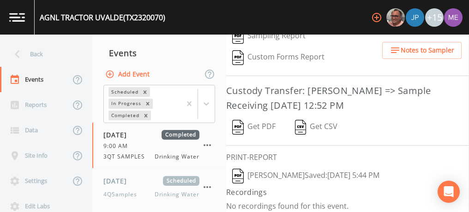
click at [243, 169] on img "button" at bounding box center [238, 176] width 12 height 15
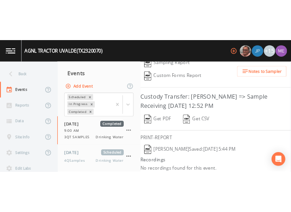
scroll to position [387, 0]
